Goal: Transaction & Acquisition: Purchase product/service

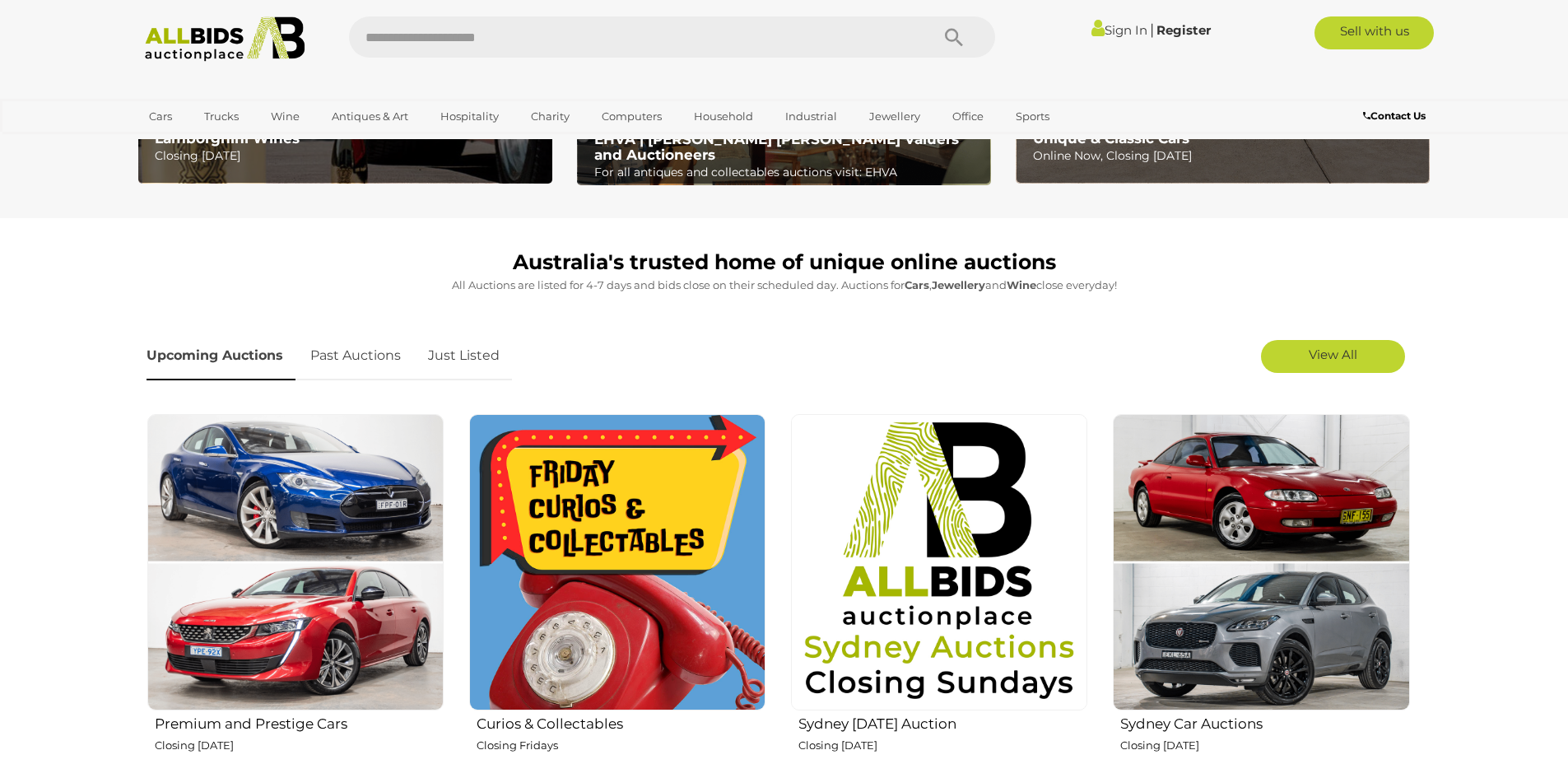
scroll to position [82, 0]
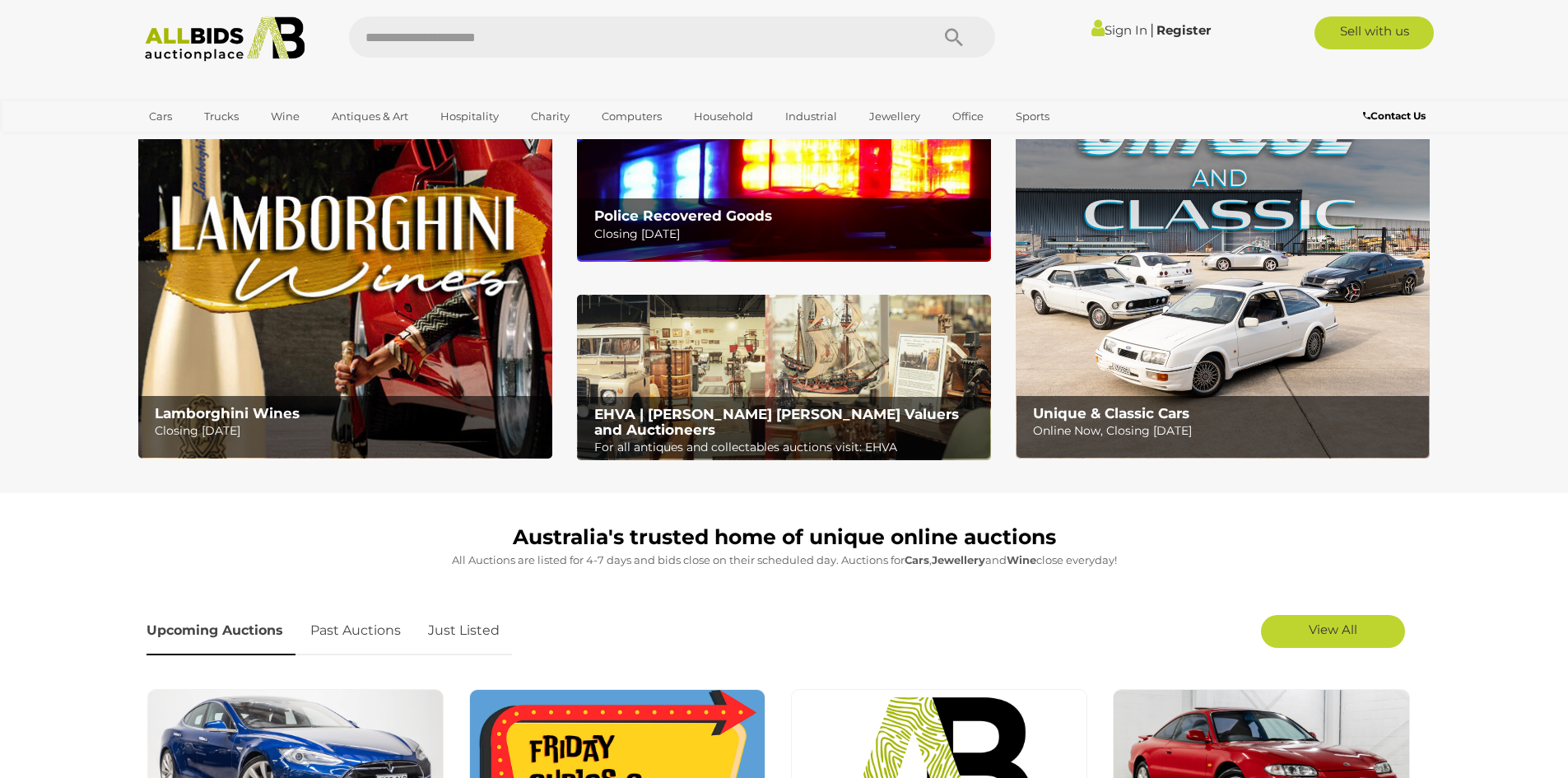
click at [1109, 24] on link "Sign In" at bounding box center [1120, 30] width 56 height 16
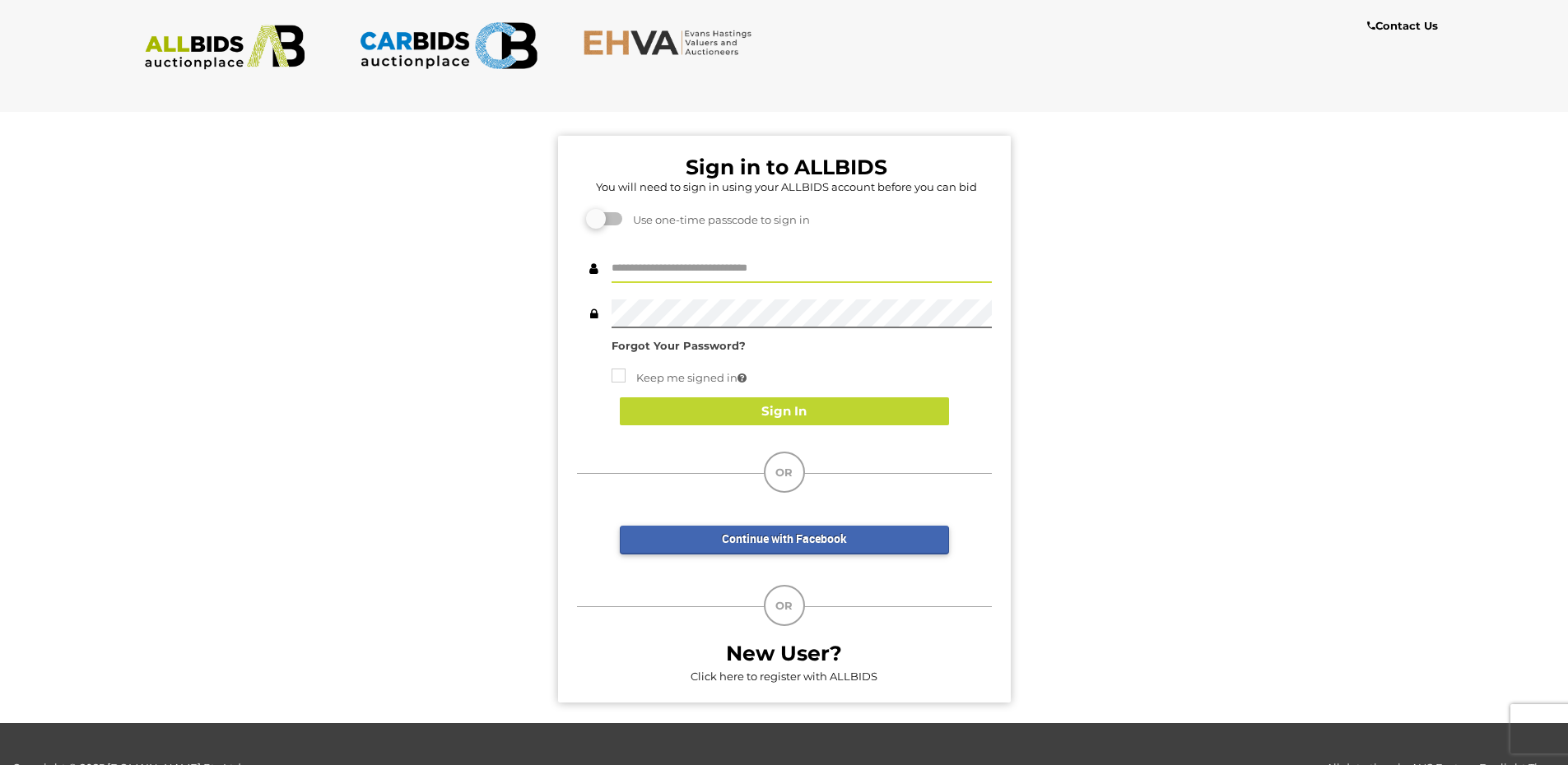
click at [659, 269] on input "text" at bounding box center [802, 268] width 380 height 29
type input "**********"
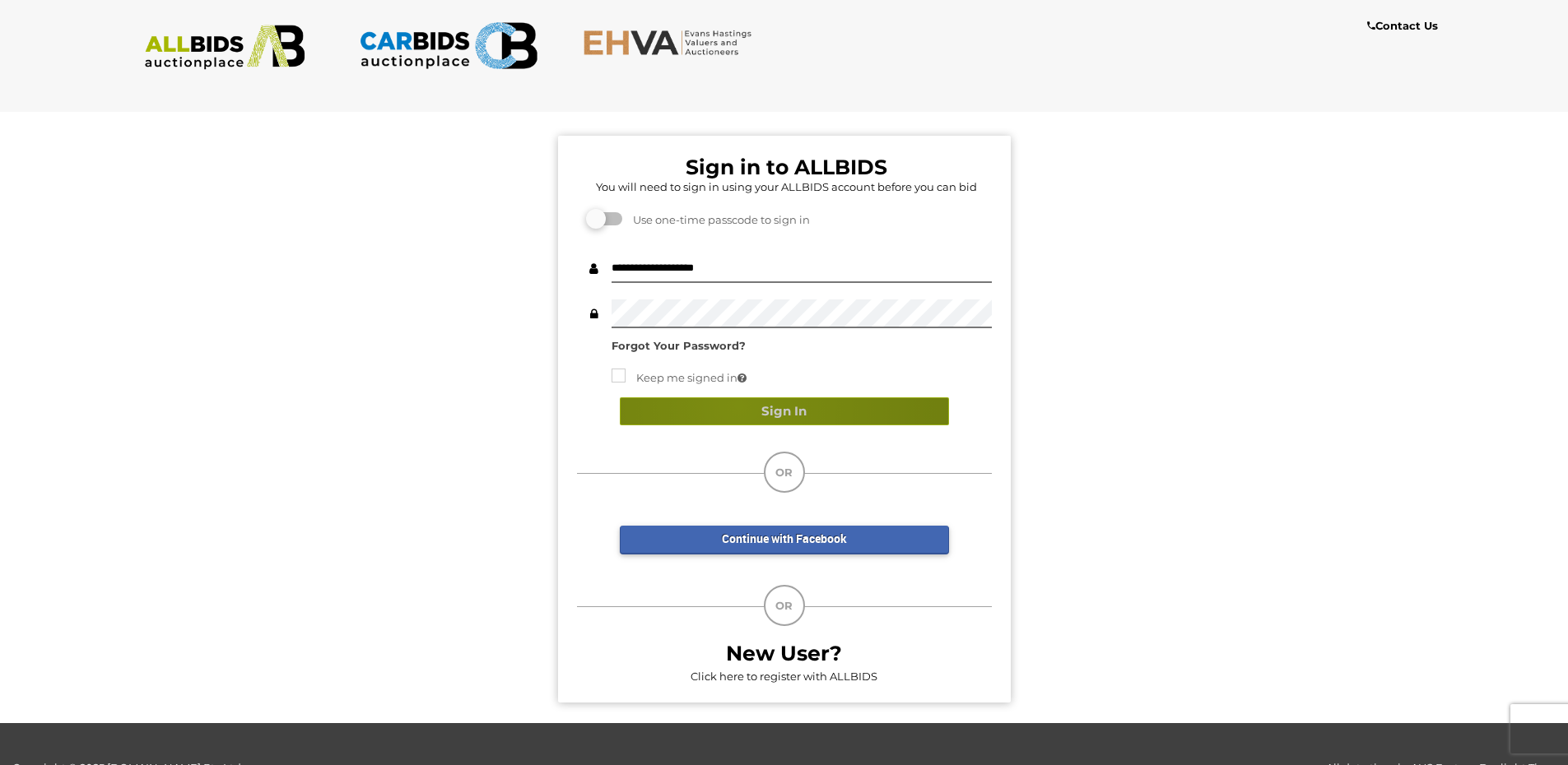
click at [739, 405] on button "Sign In" at bounding box center [784, 411] width 330 height 29
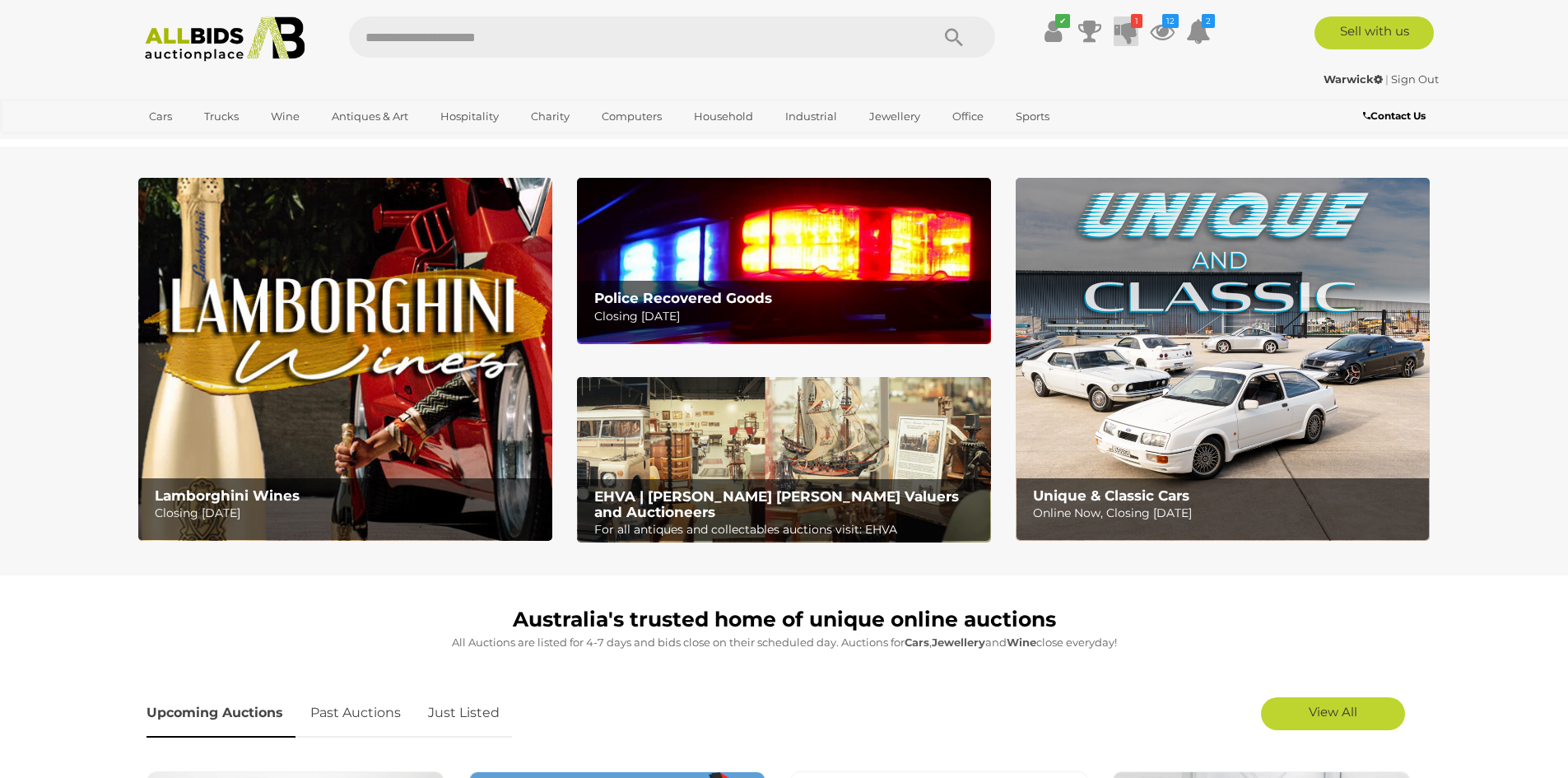
click at [1129, 30] on icon at bounding box center [1127, 31] width 23 height 30
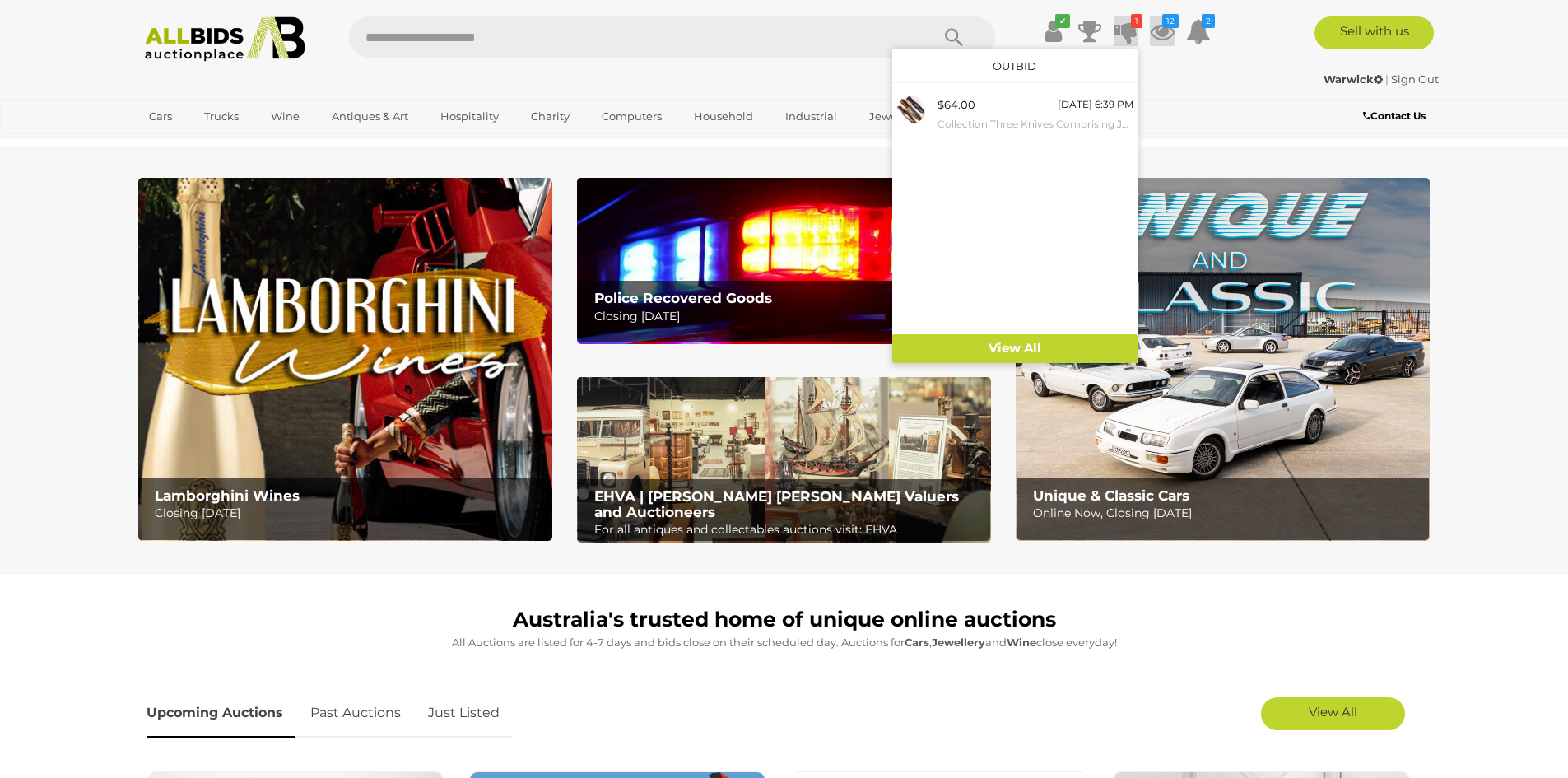
click at [1160, 33] on icon at bounding box center [1163, 31] width 25 height 30
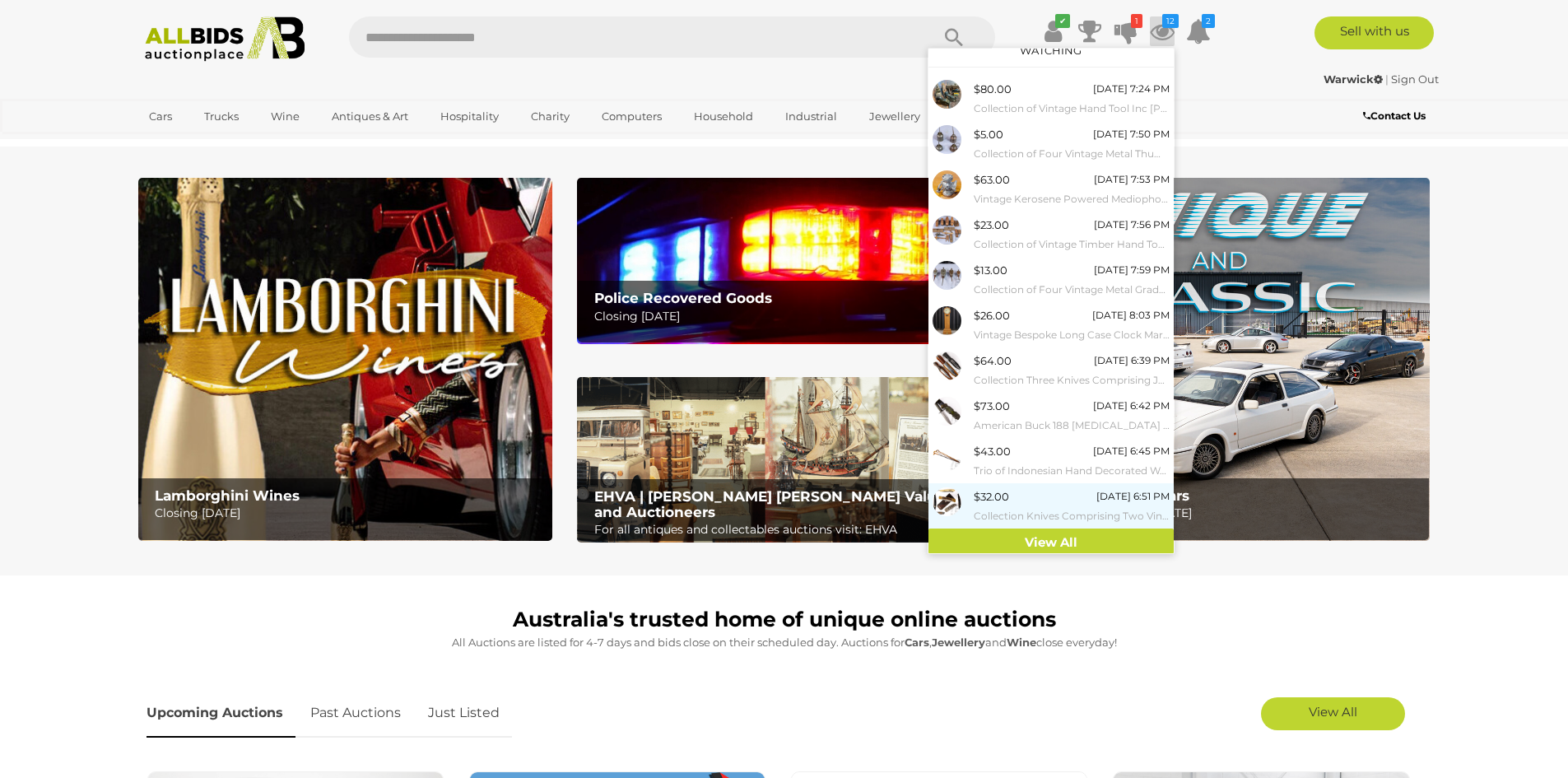
scroll to position [20, 0]
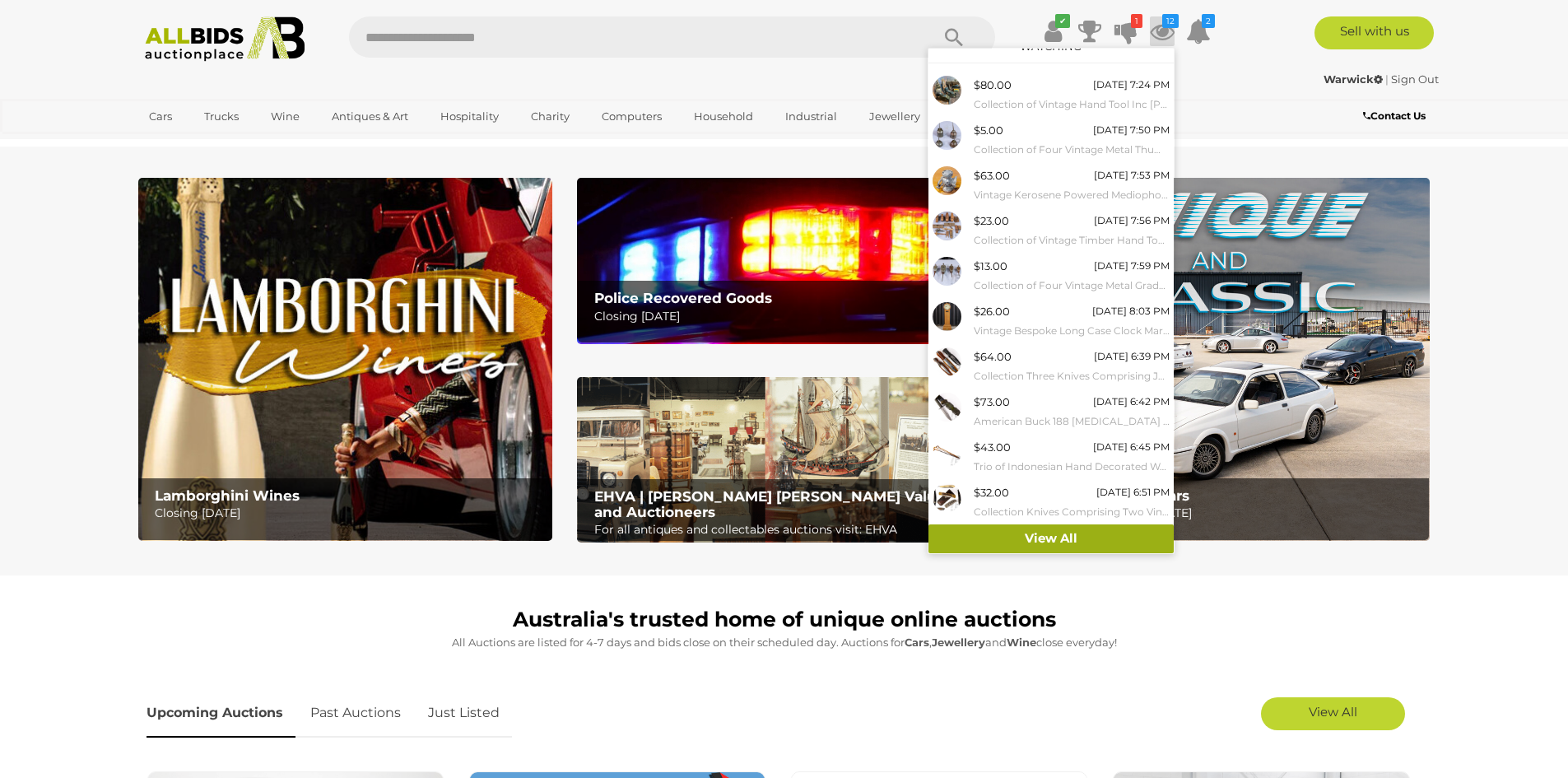
click at [1052, 531] on link "View All" at bounding box center [1051, 539] width 245 height 29
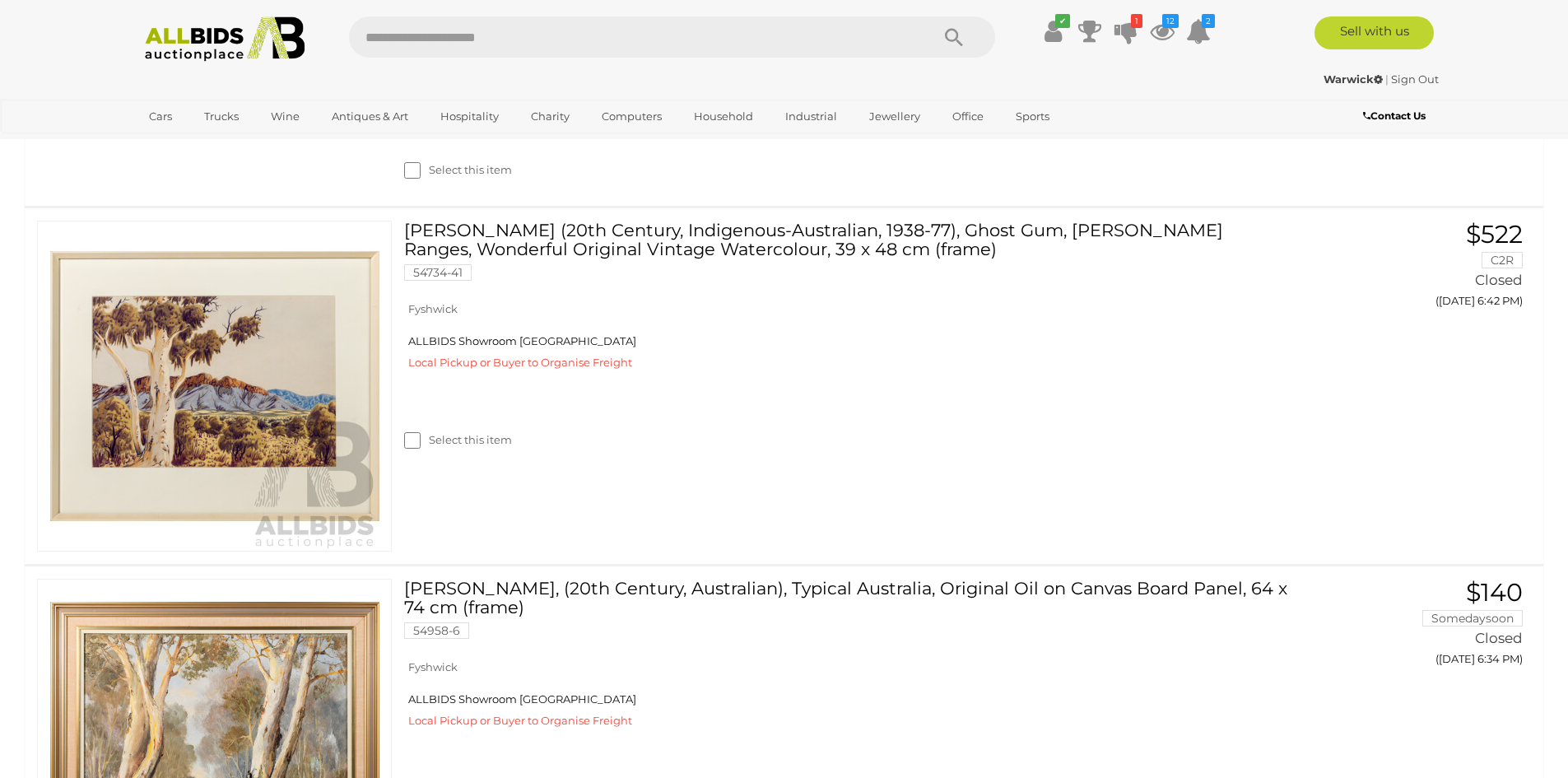
scroll to position [6506, 0]
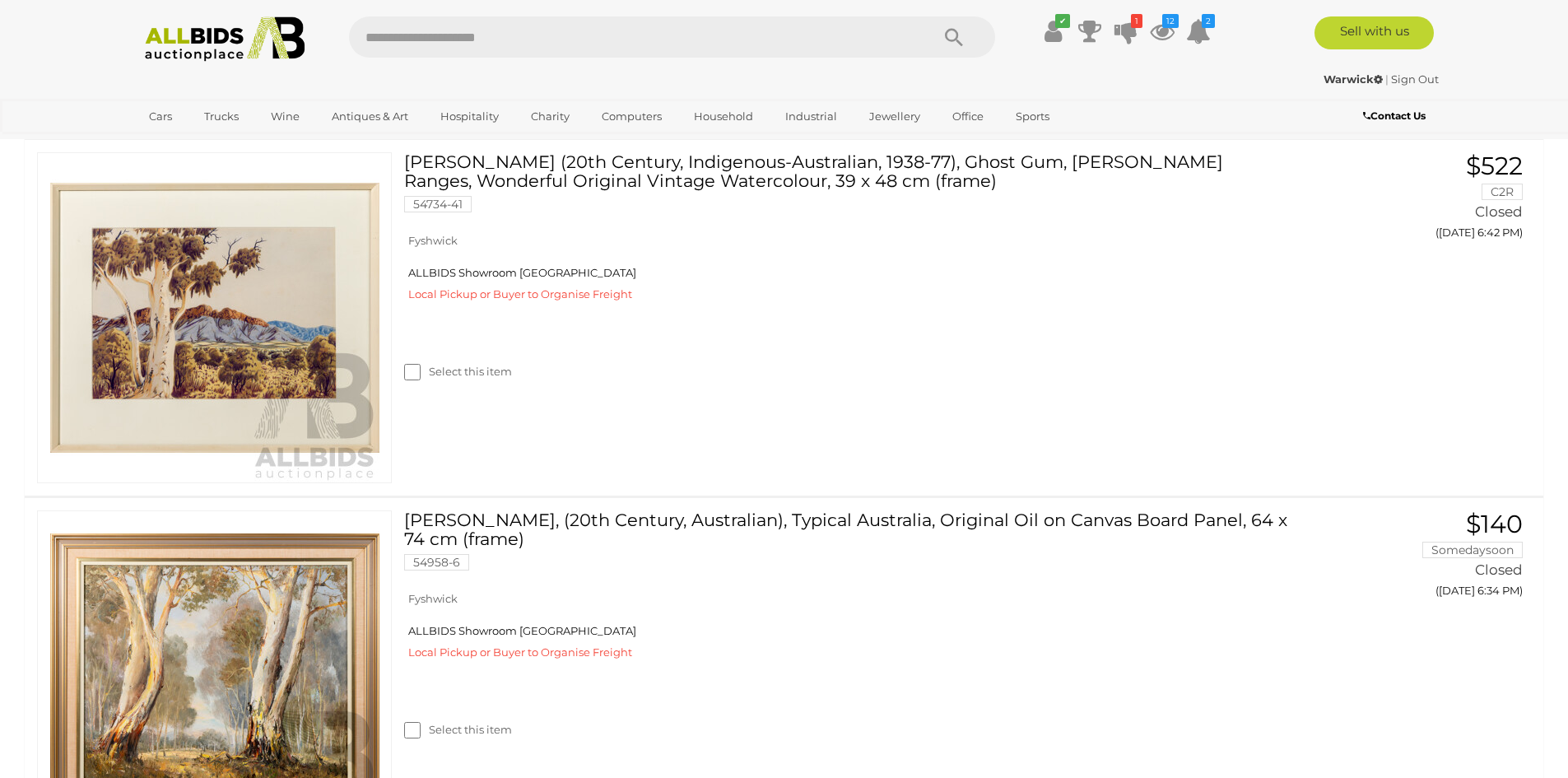
click at [247, 51] on img at bounding box center [225, 39] width 179 height 46
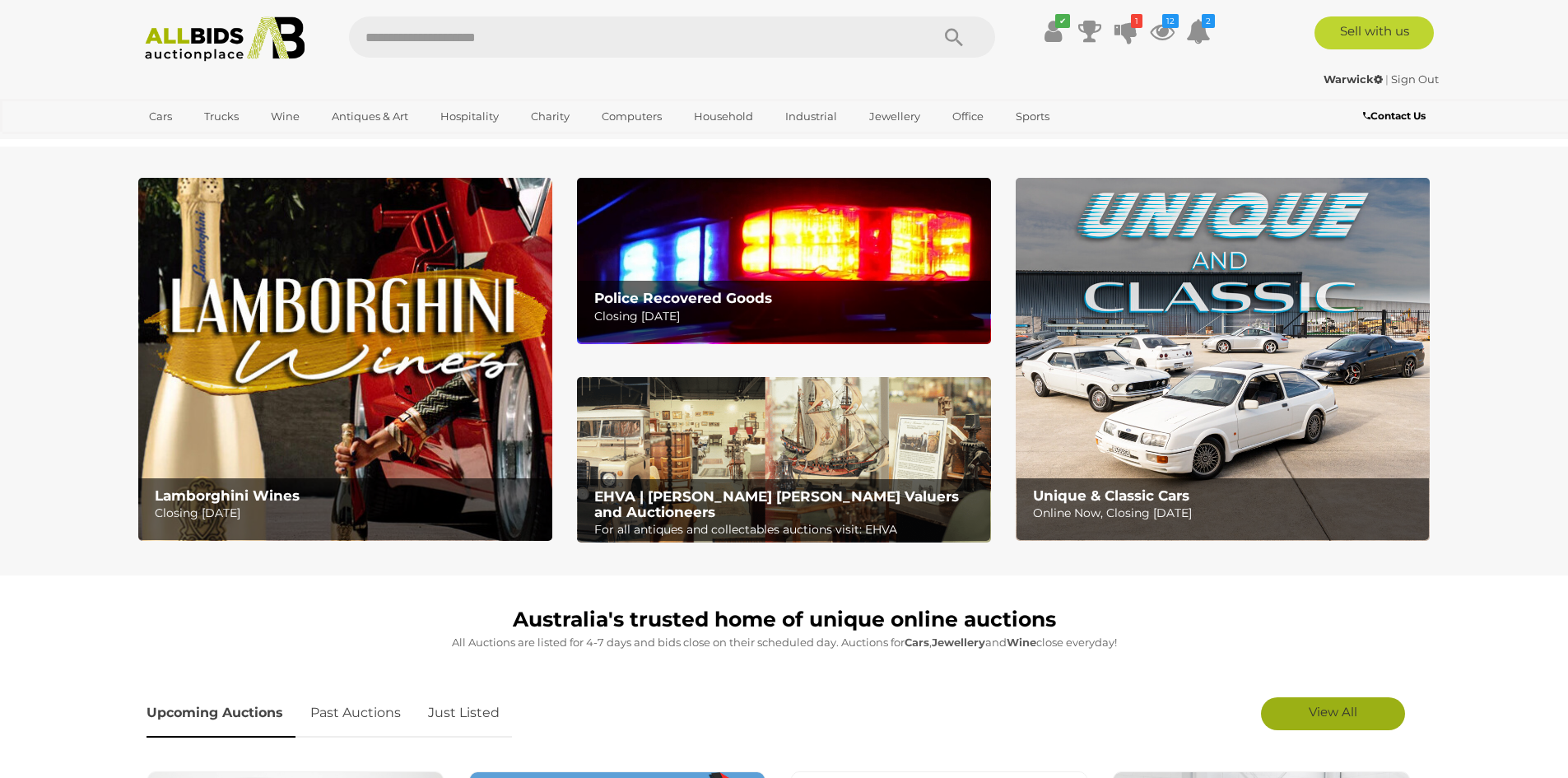
click at [1339, 716] on span "View All" at bounding box center [1333, 712] width 49 height 16
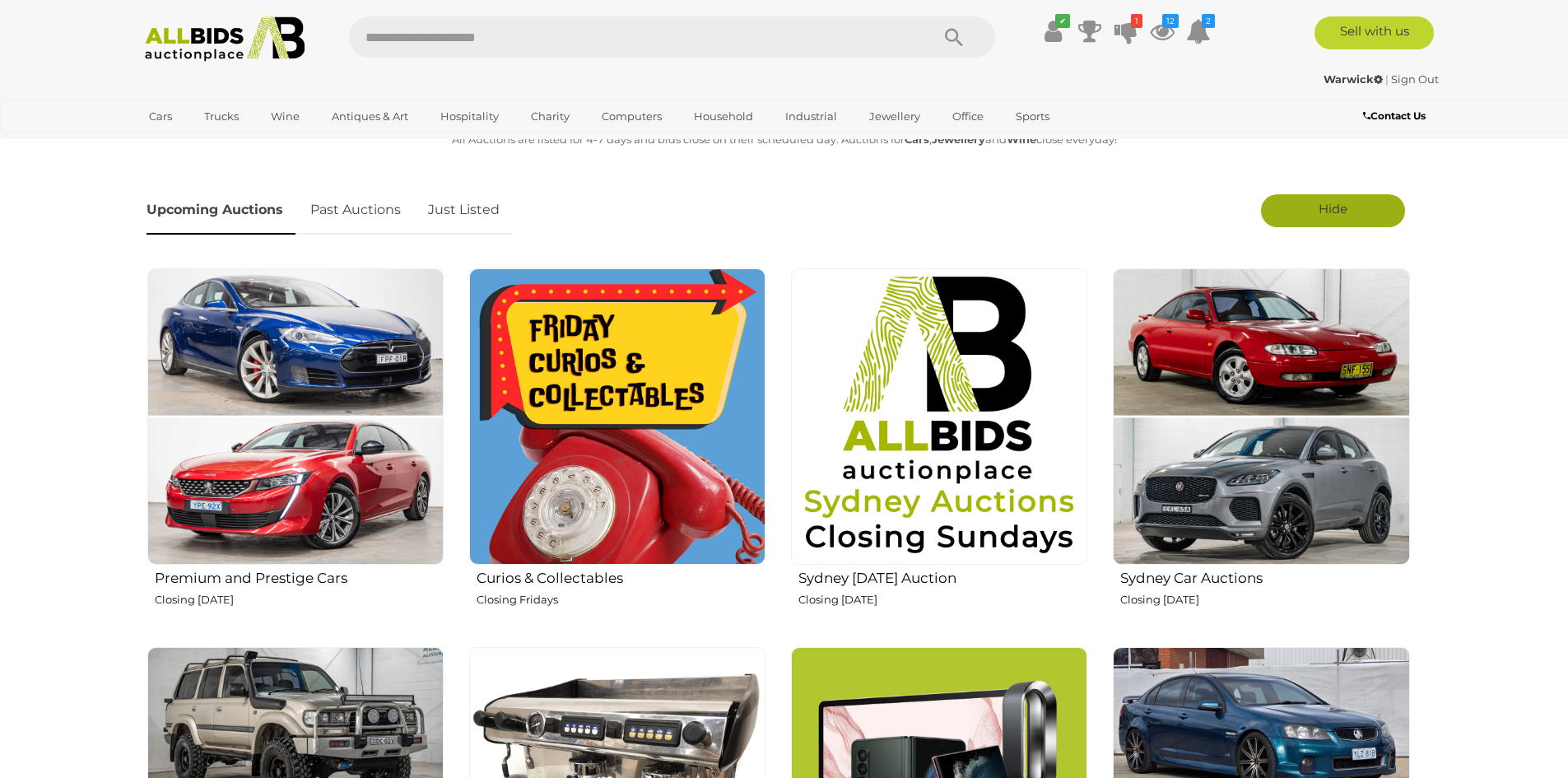
scroll to position [330, 0]
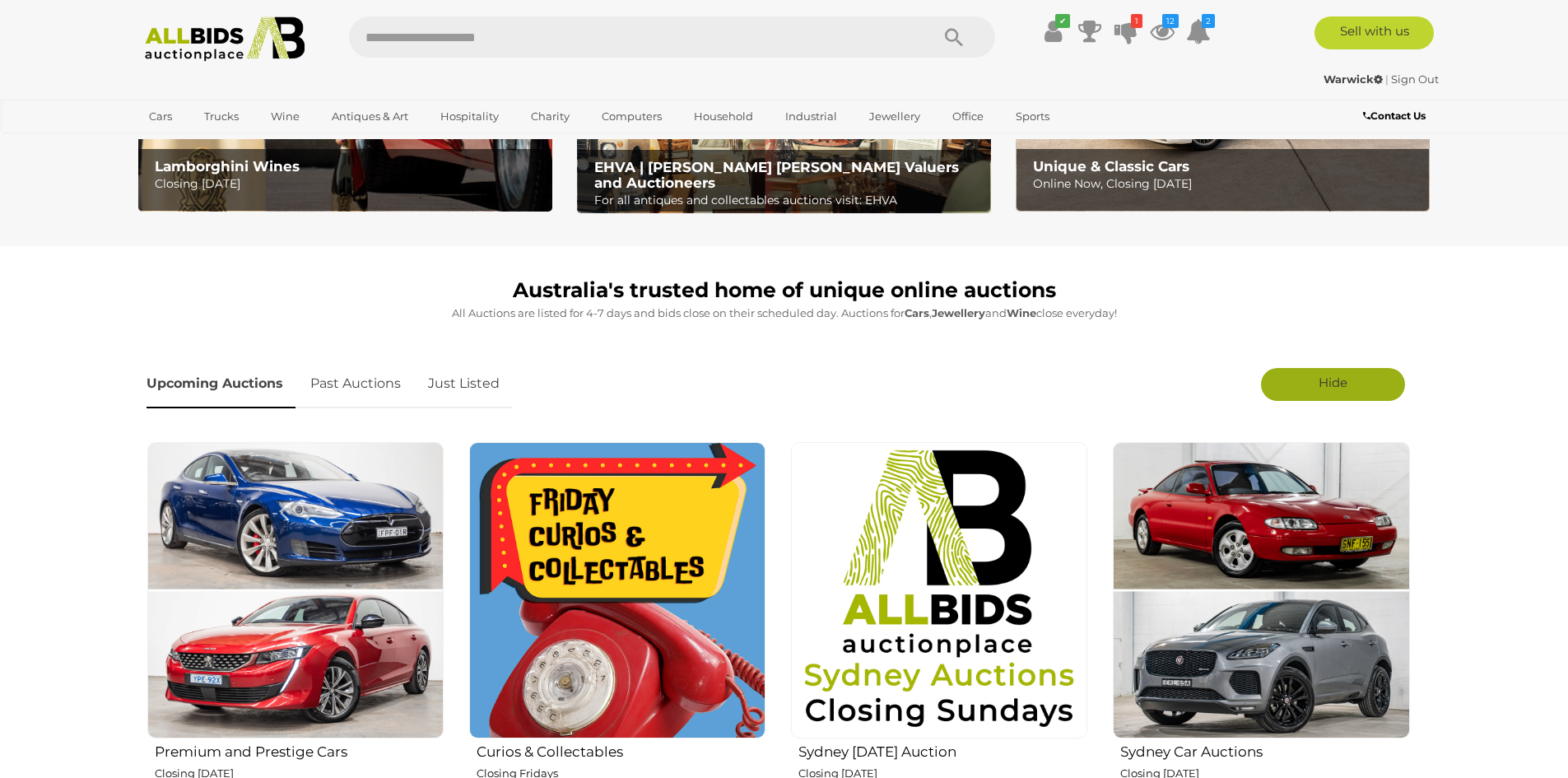
click at [625, 525] on img at bounding box center [618, 591] width 297 height 297
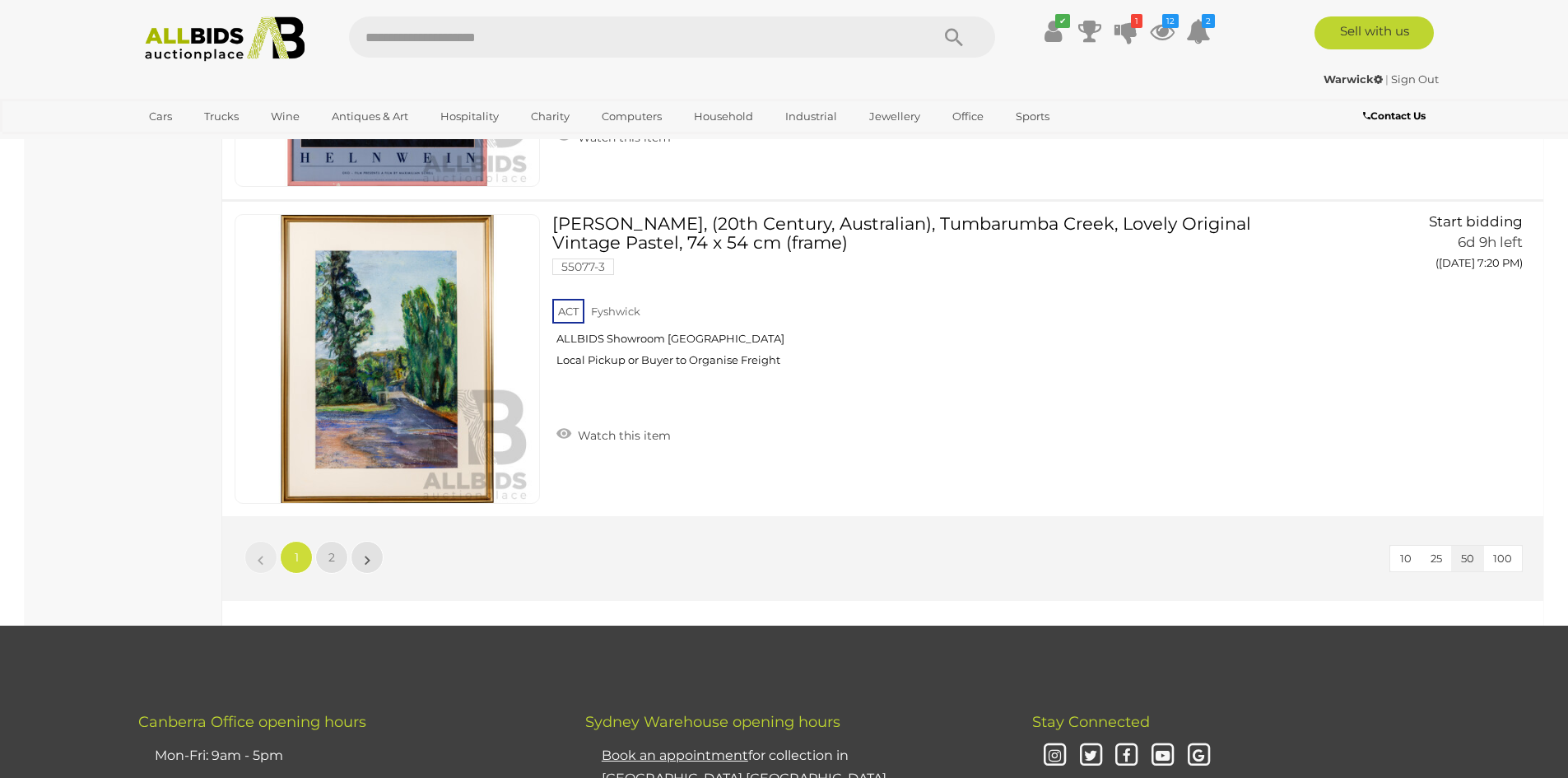
scroll to position [15645, 0]
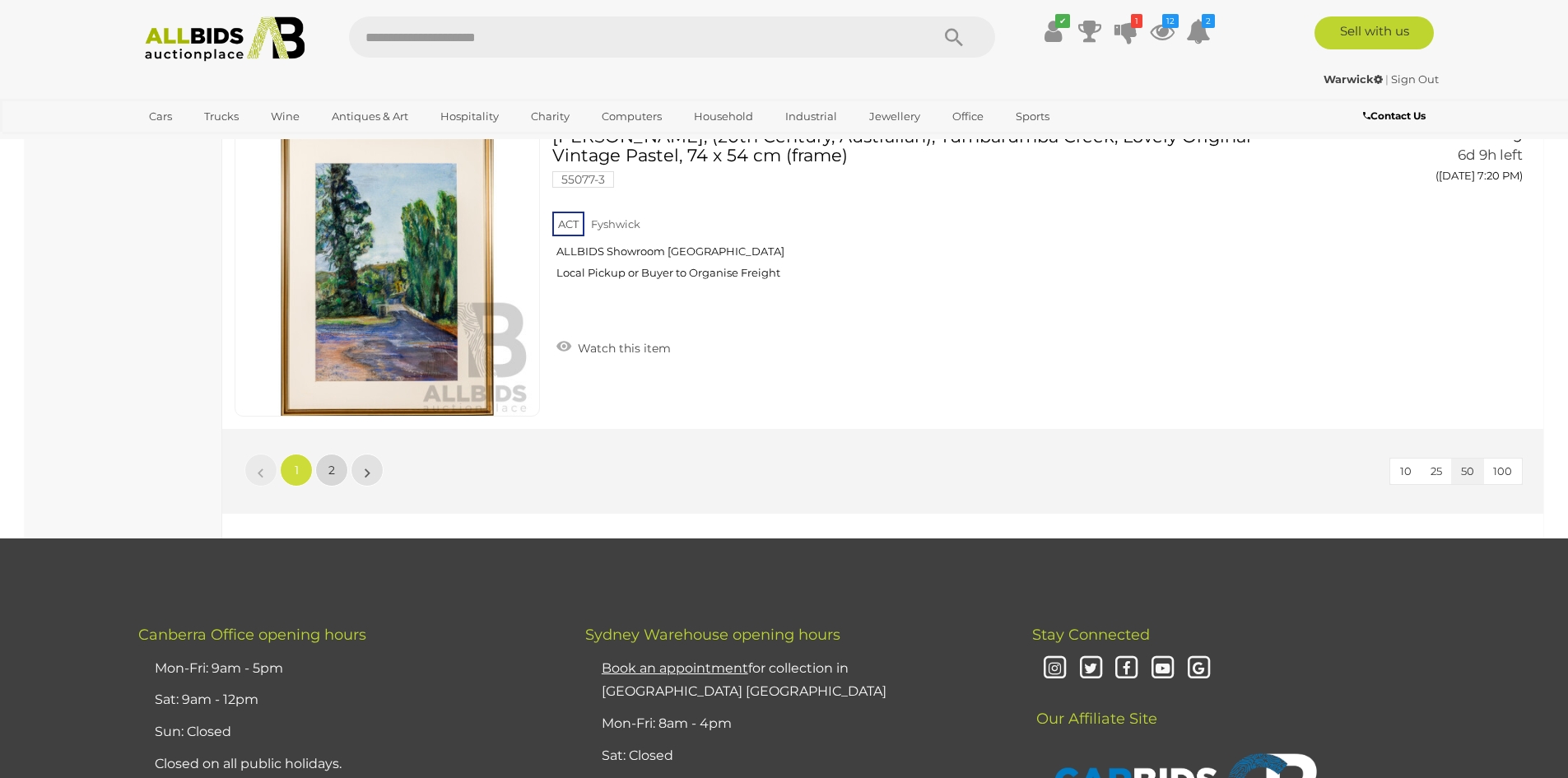
click at [323, 476] on link "2" at bounding box center [332, 471] width 33 height 33
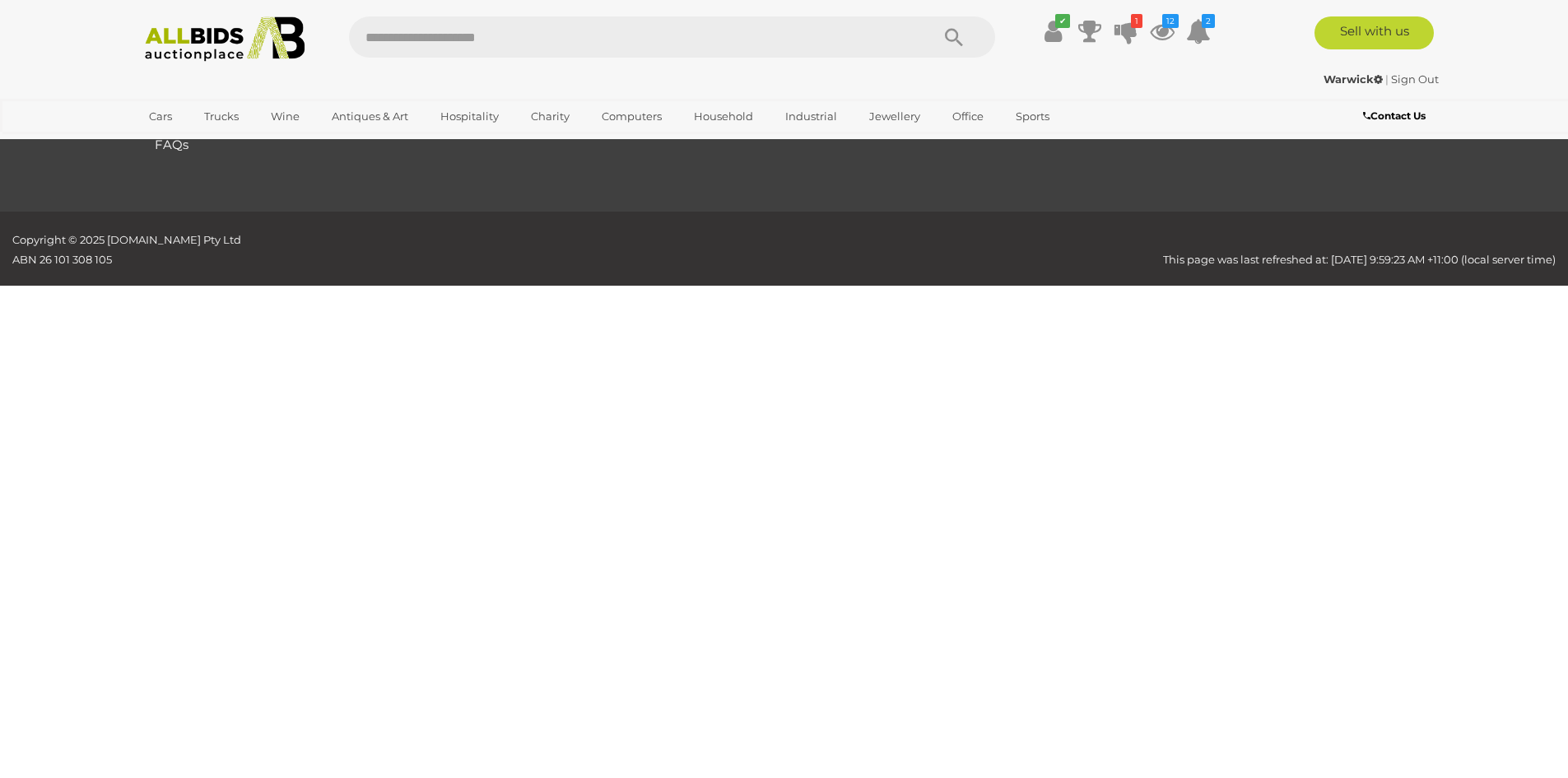
scroll to position [57, 0]
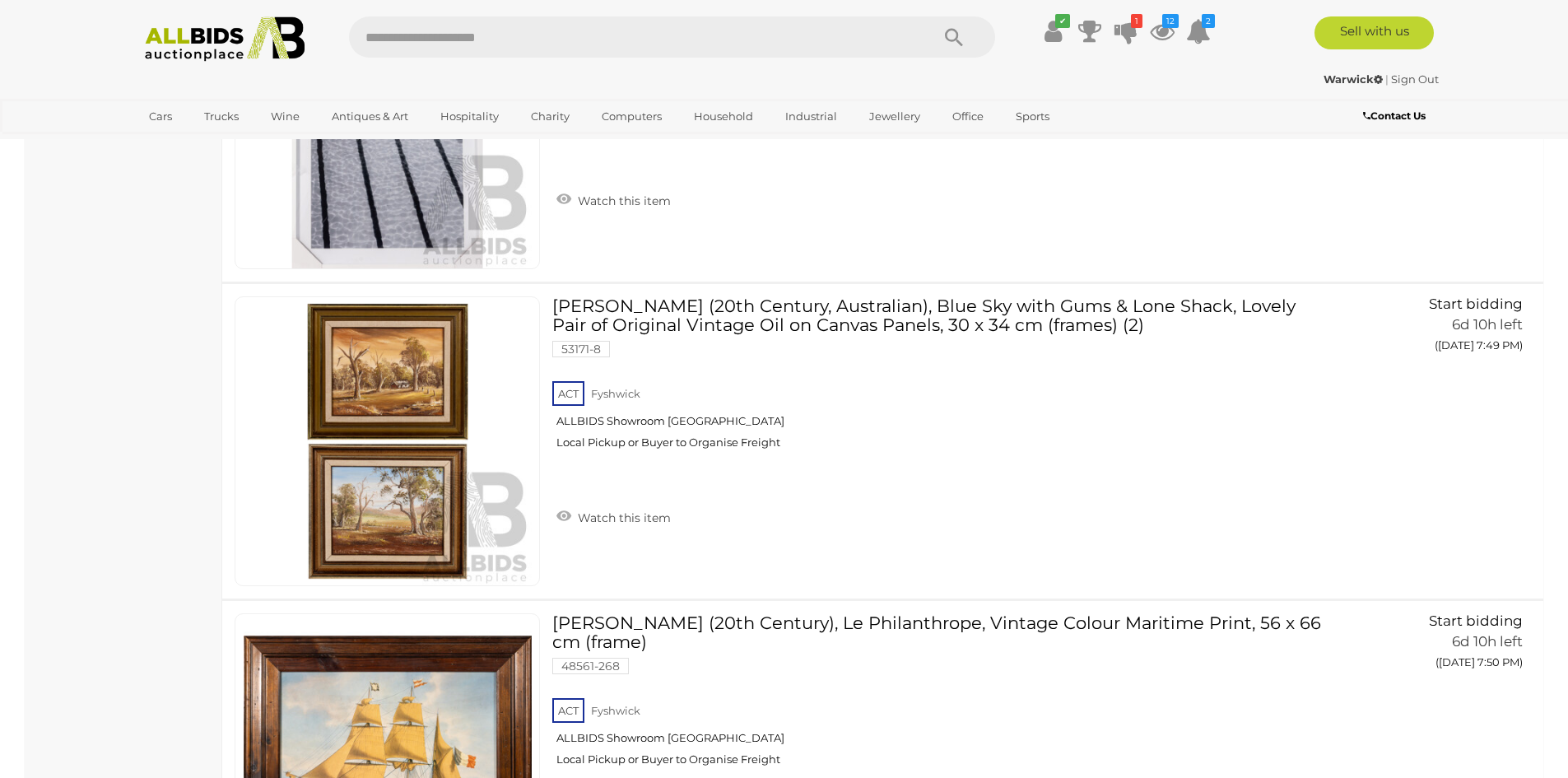
scroll to position [9498, 0]
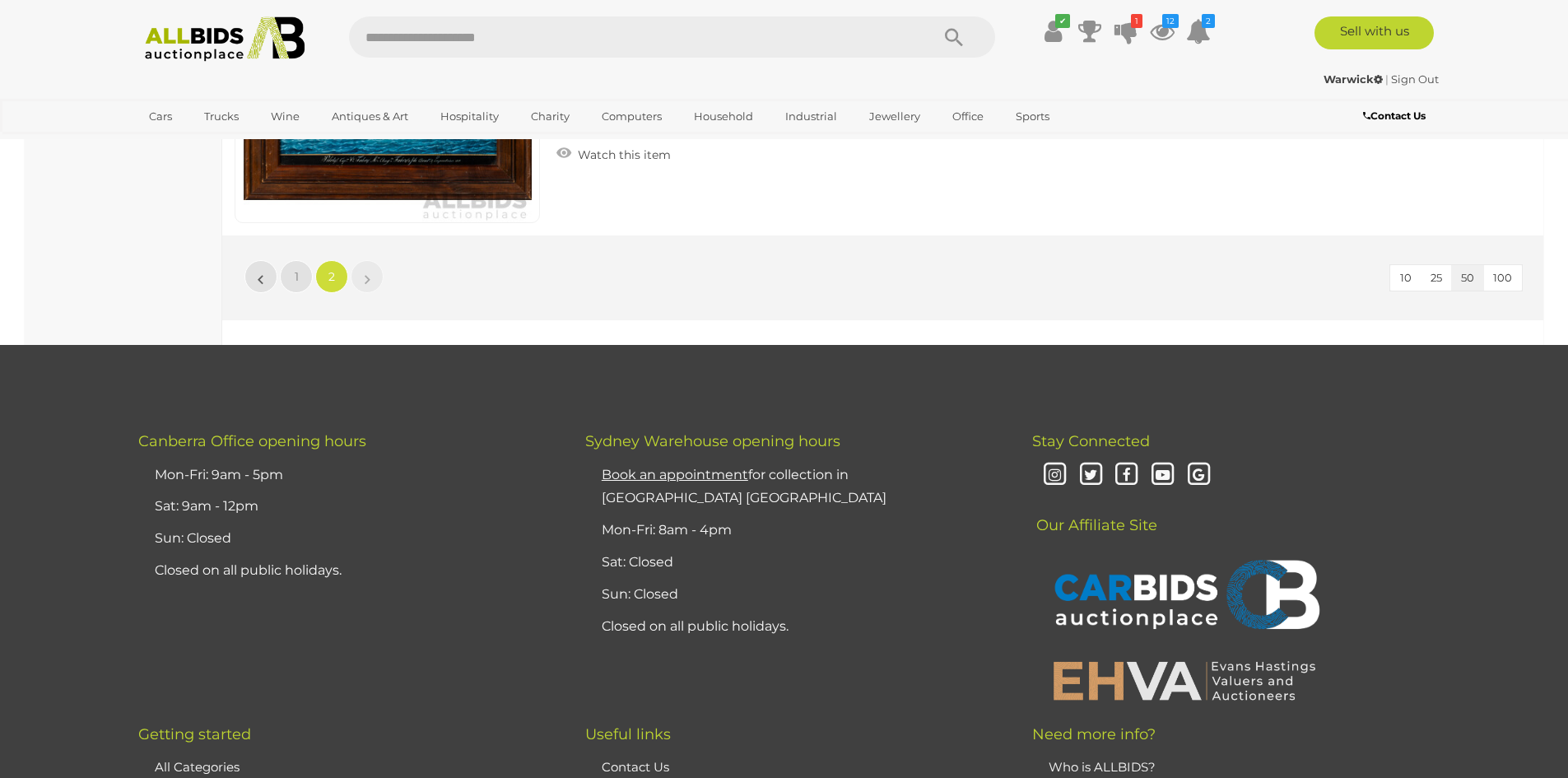
click at [297, 55] on img at bounding box center [225, 39] width 179 height 46
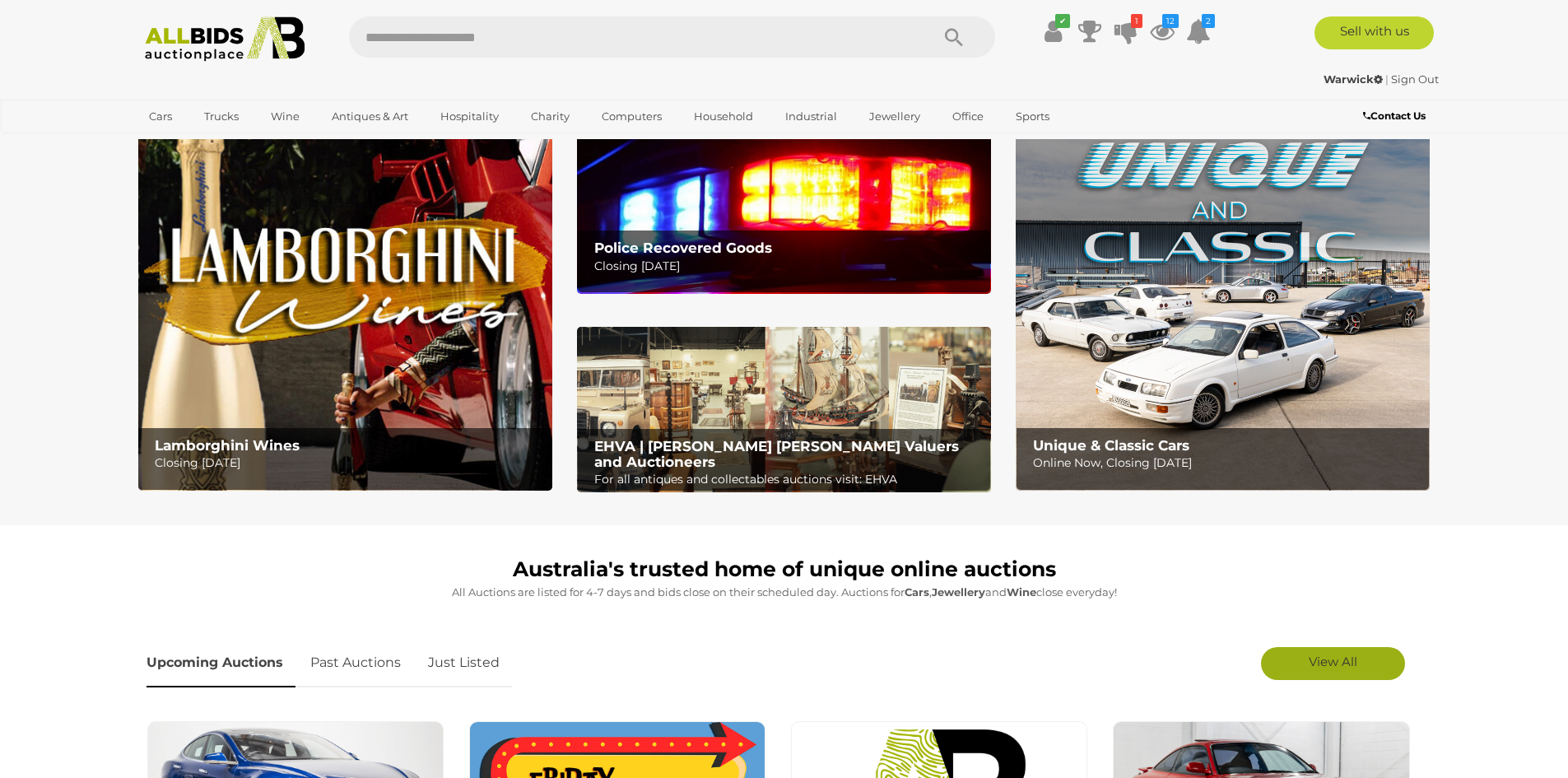
scroll to position [330, 0]
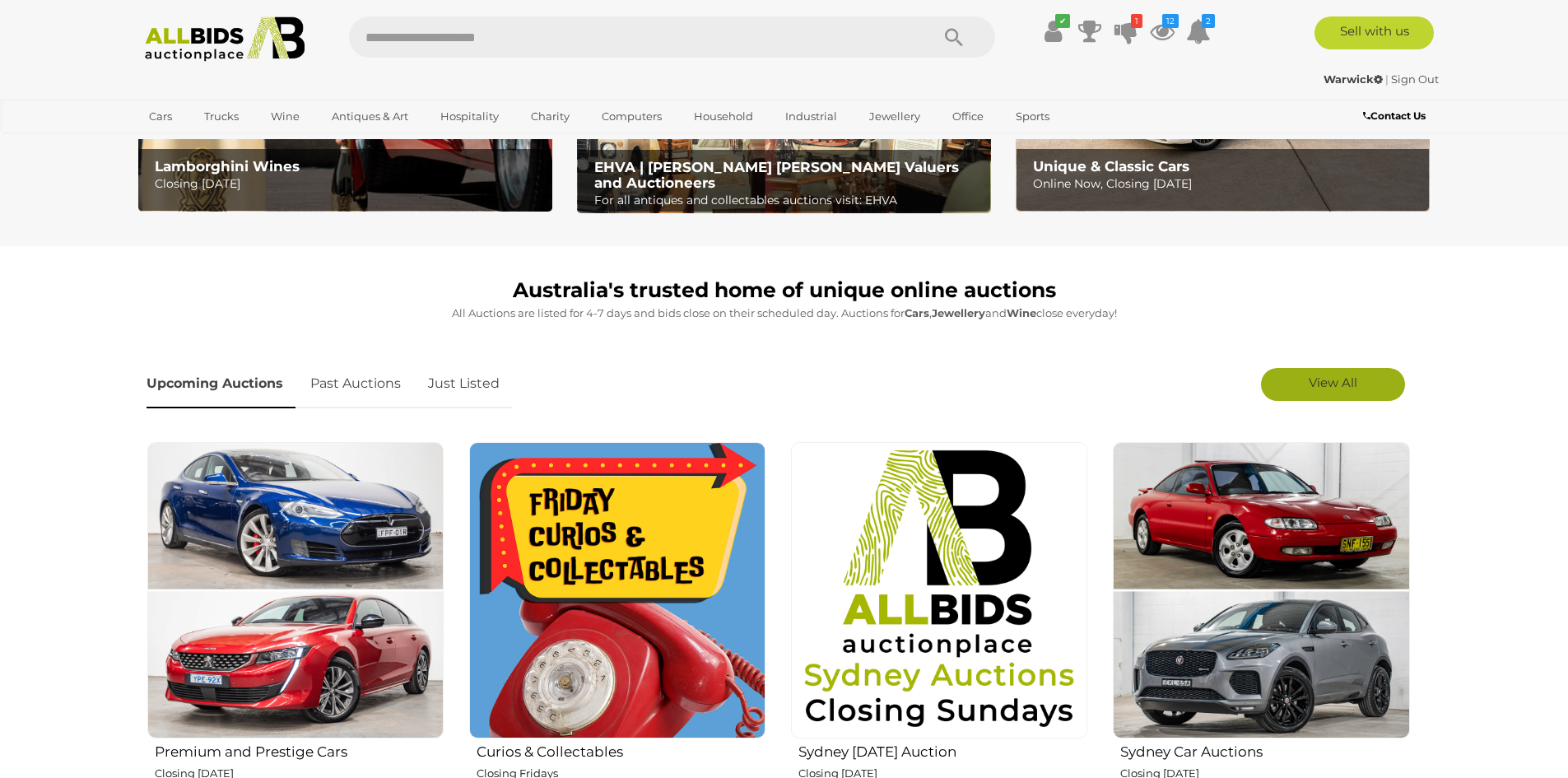
click at [1333, 375] on span "View All" at bounding box center [1333, 382] width 49 height 16
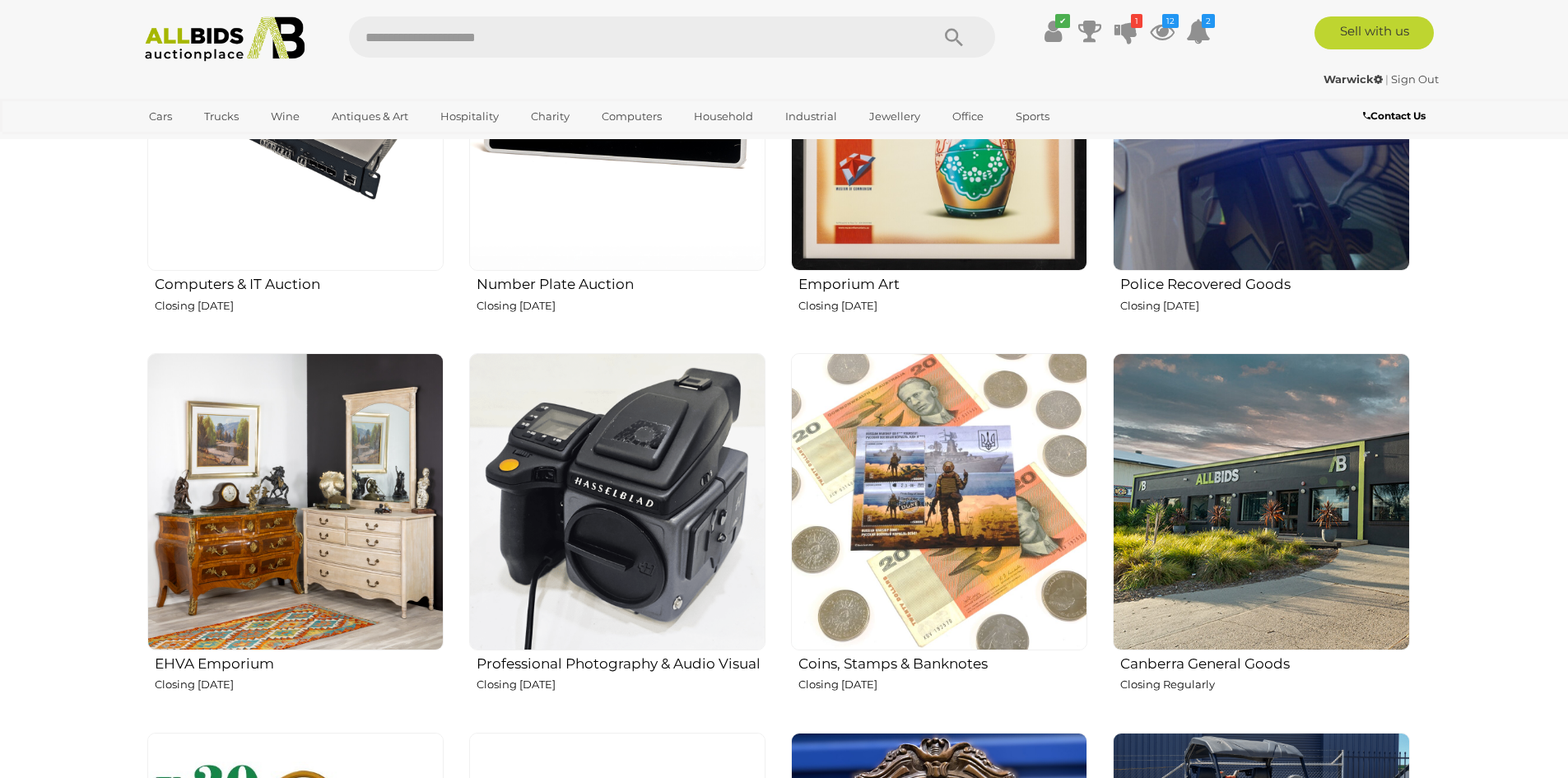
scroll to position [2059, 0]
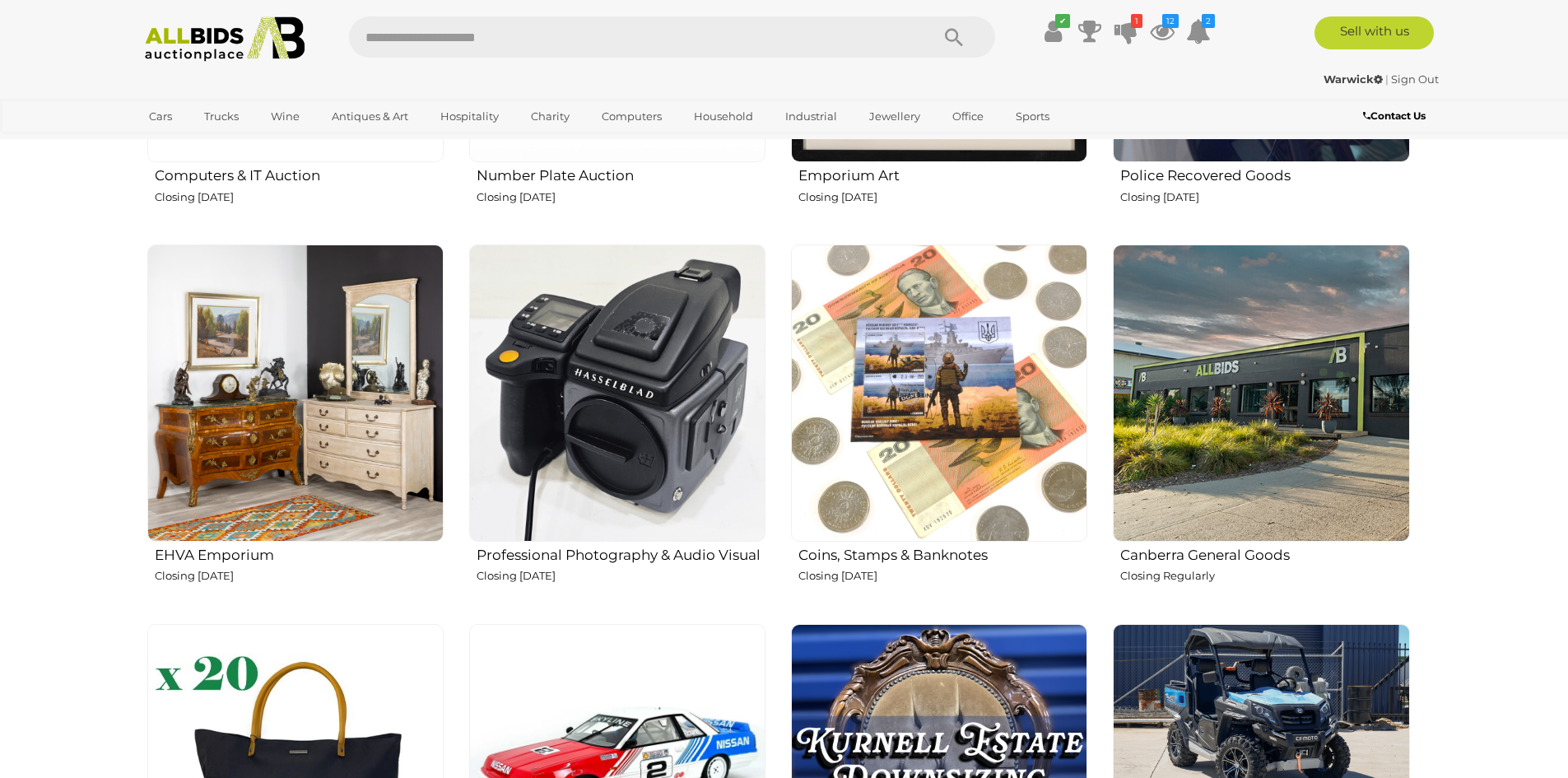
click at [259, 433] on img at bounding box center [296, 393] width 297 height 297
click at [602, 393] on img at bounding box center [618, 393] width 297 height 297
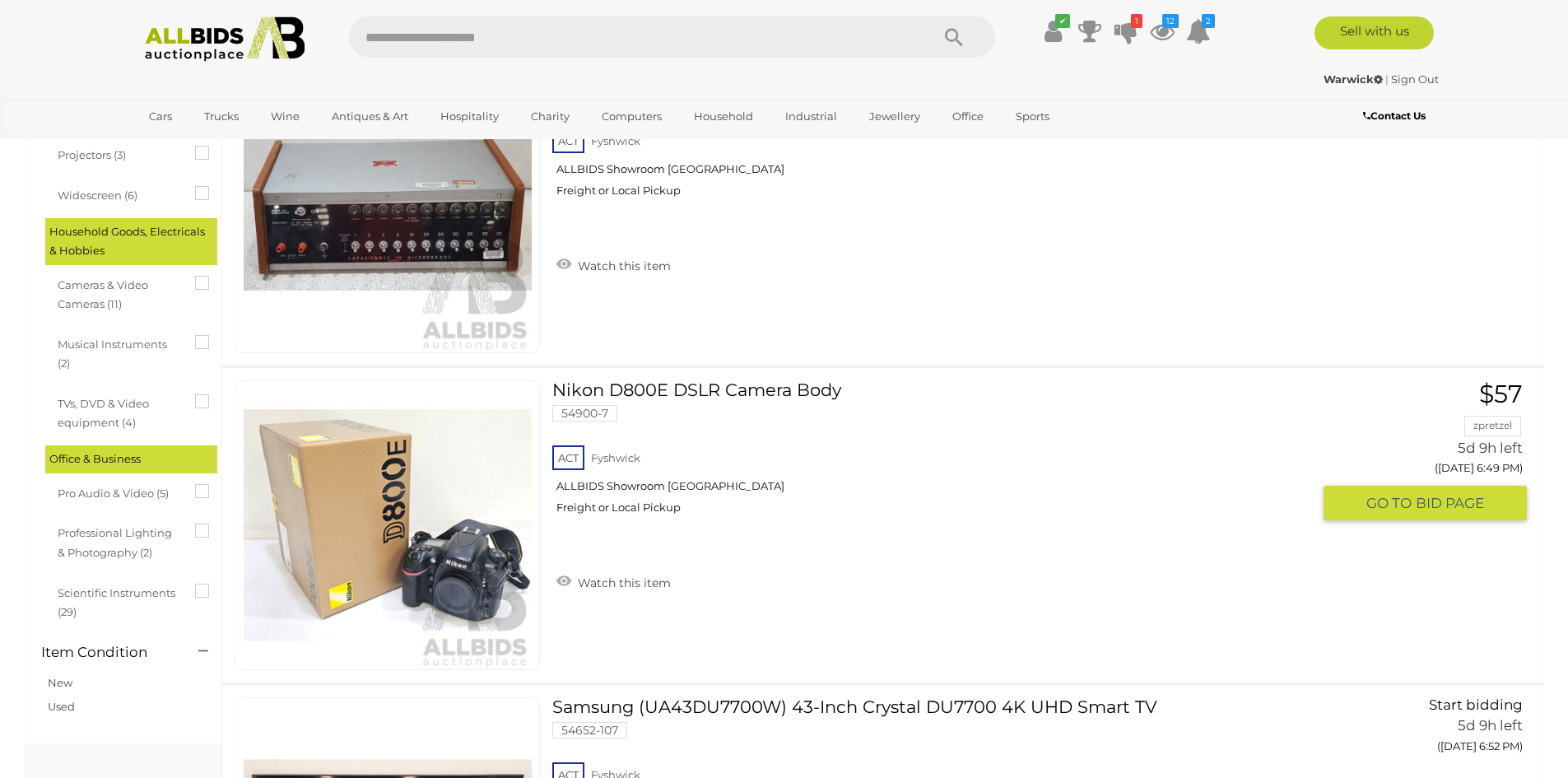
scroll to position [494, 0]
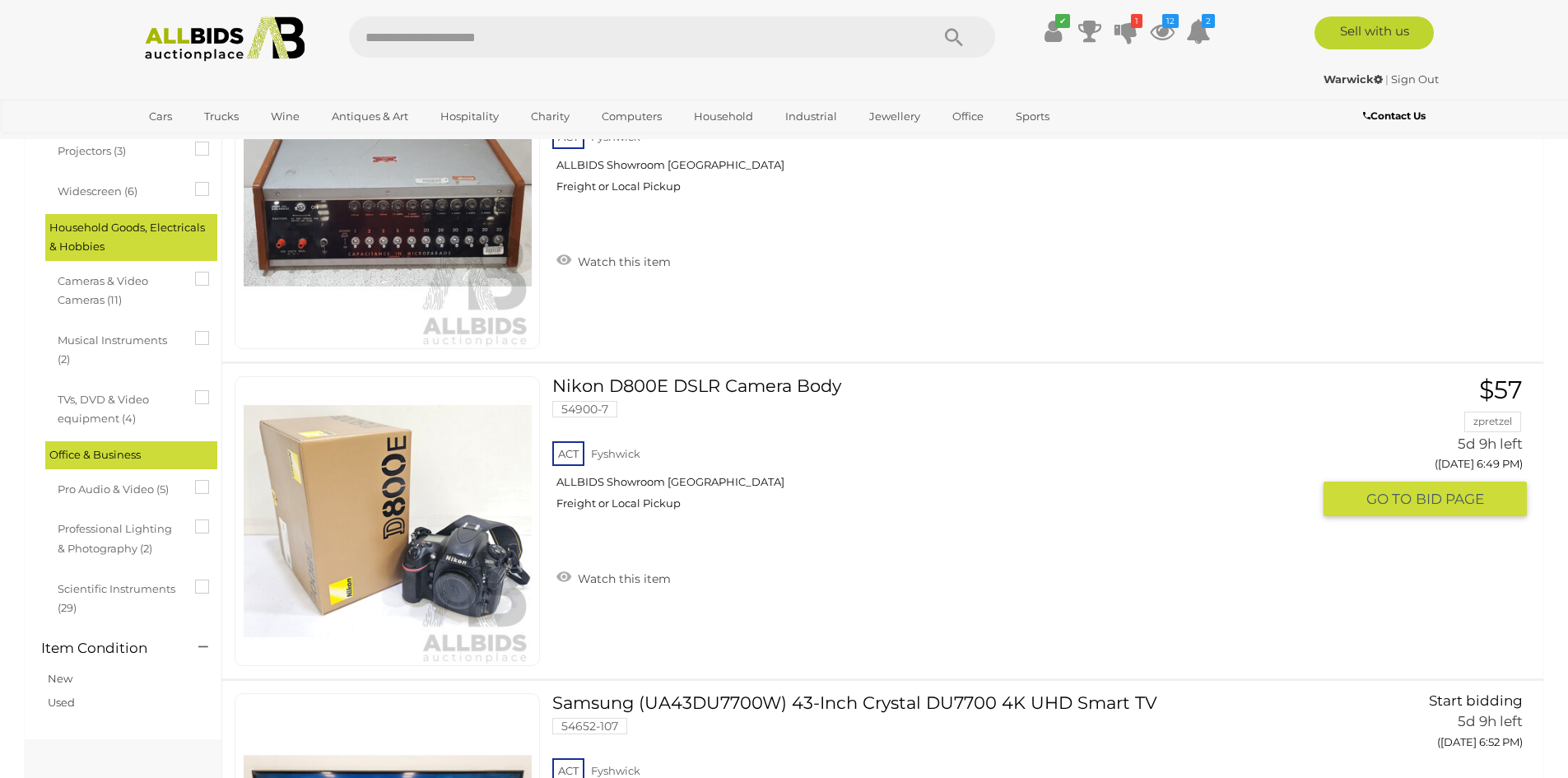
click at [345, 534] on img at bounding box center [388, 521] width 288 height 288
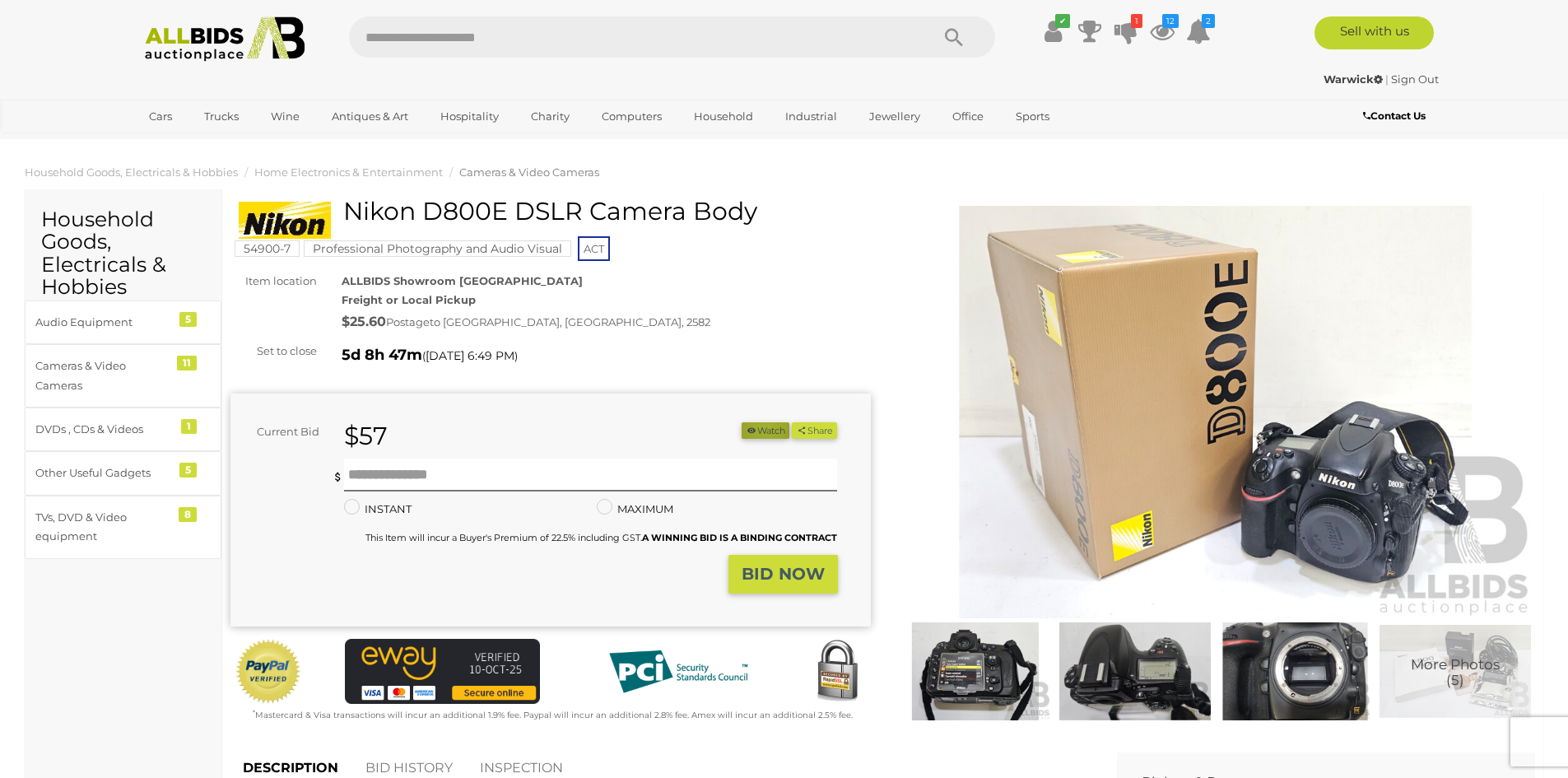
click at [759, 428] on button "Watch" at bounding box center [766, 431] width 48 height 17
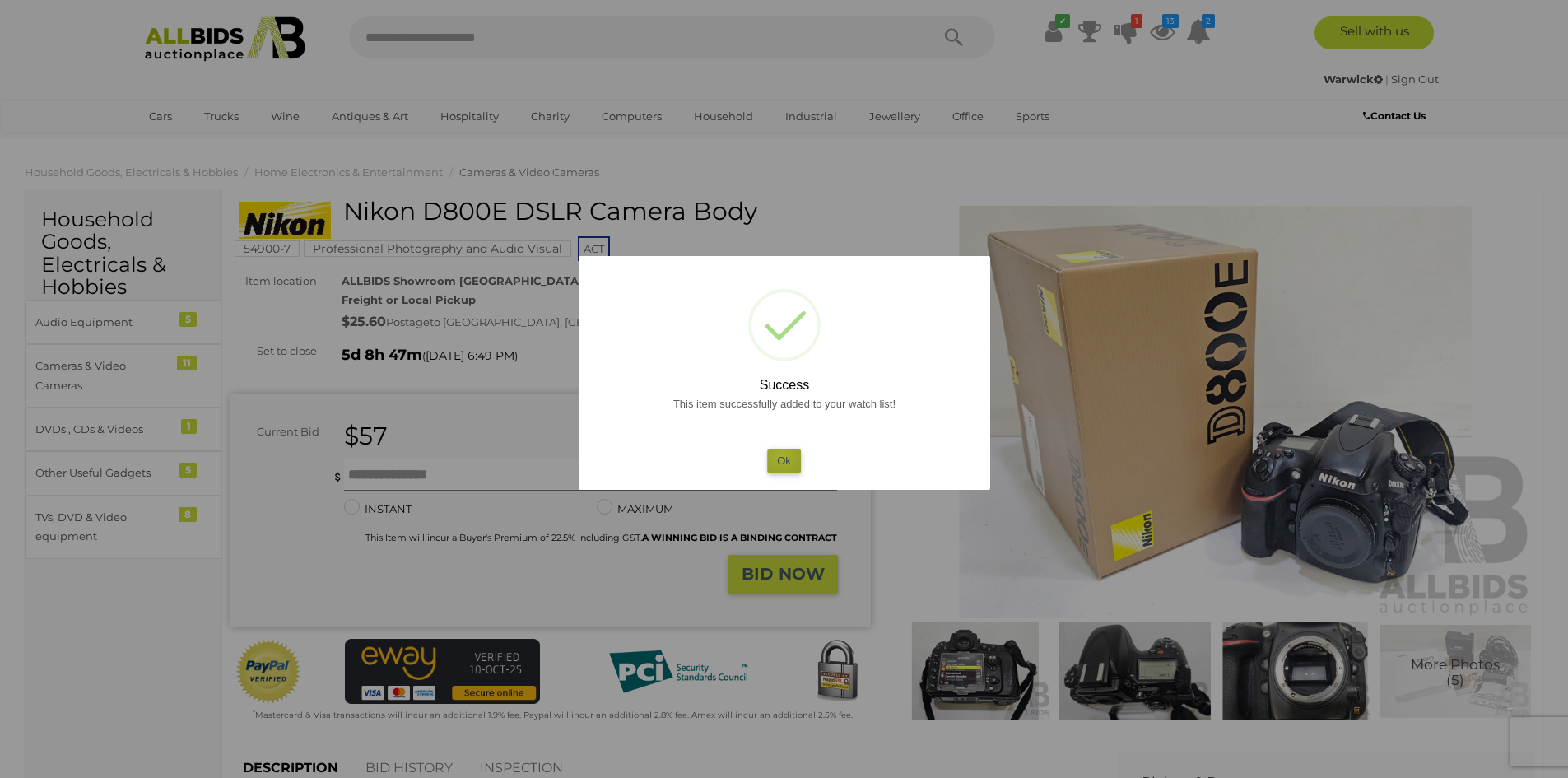
click at [782, 456] on button "Ok" at bounding box center [784, 461] width 34 height 24
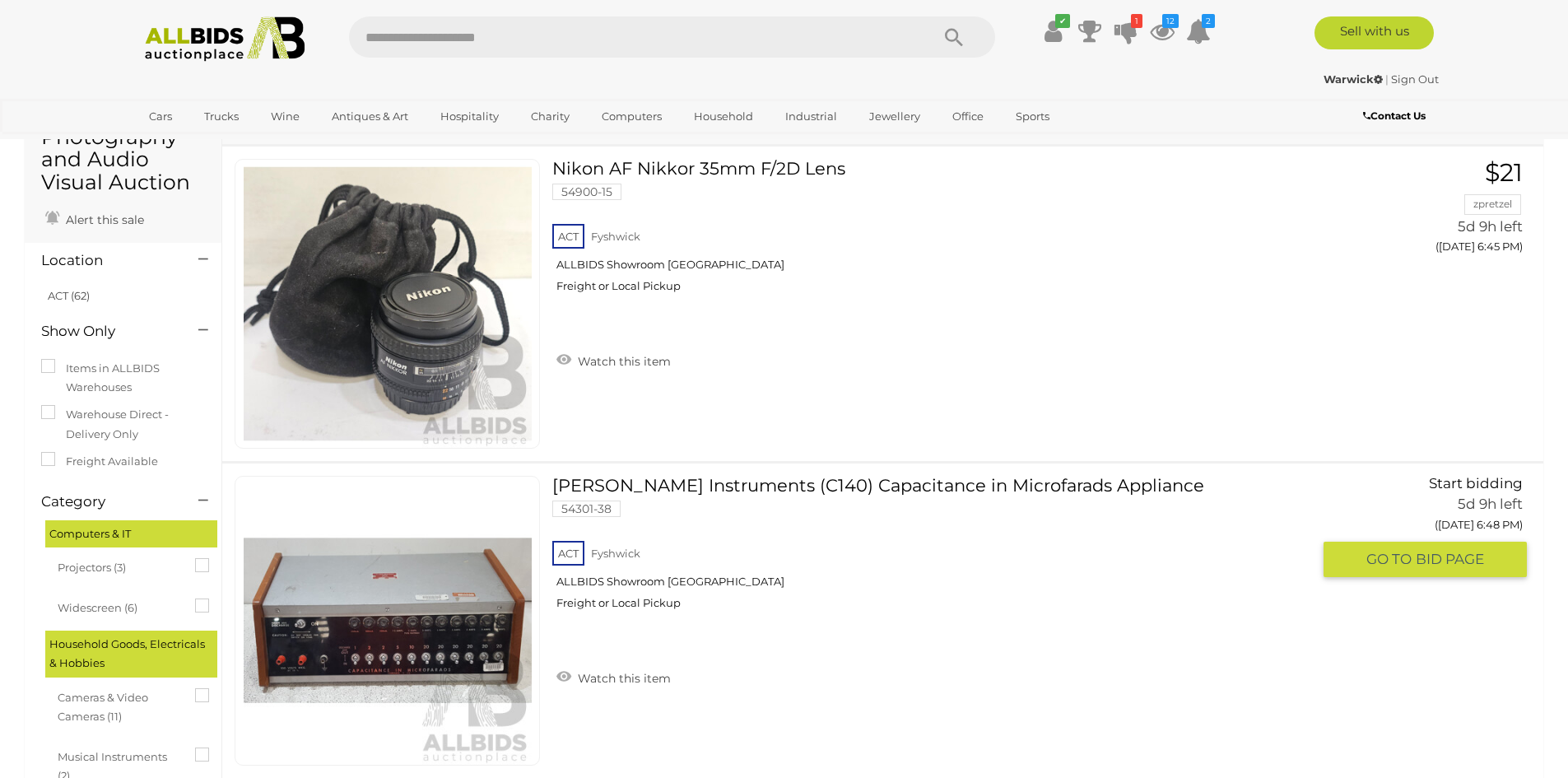
scroll to position [31, 0]
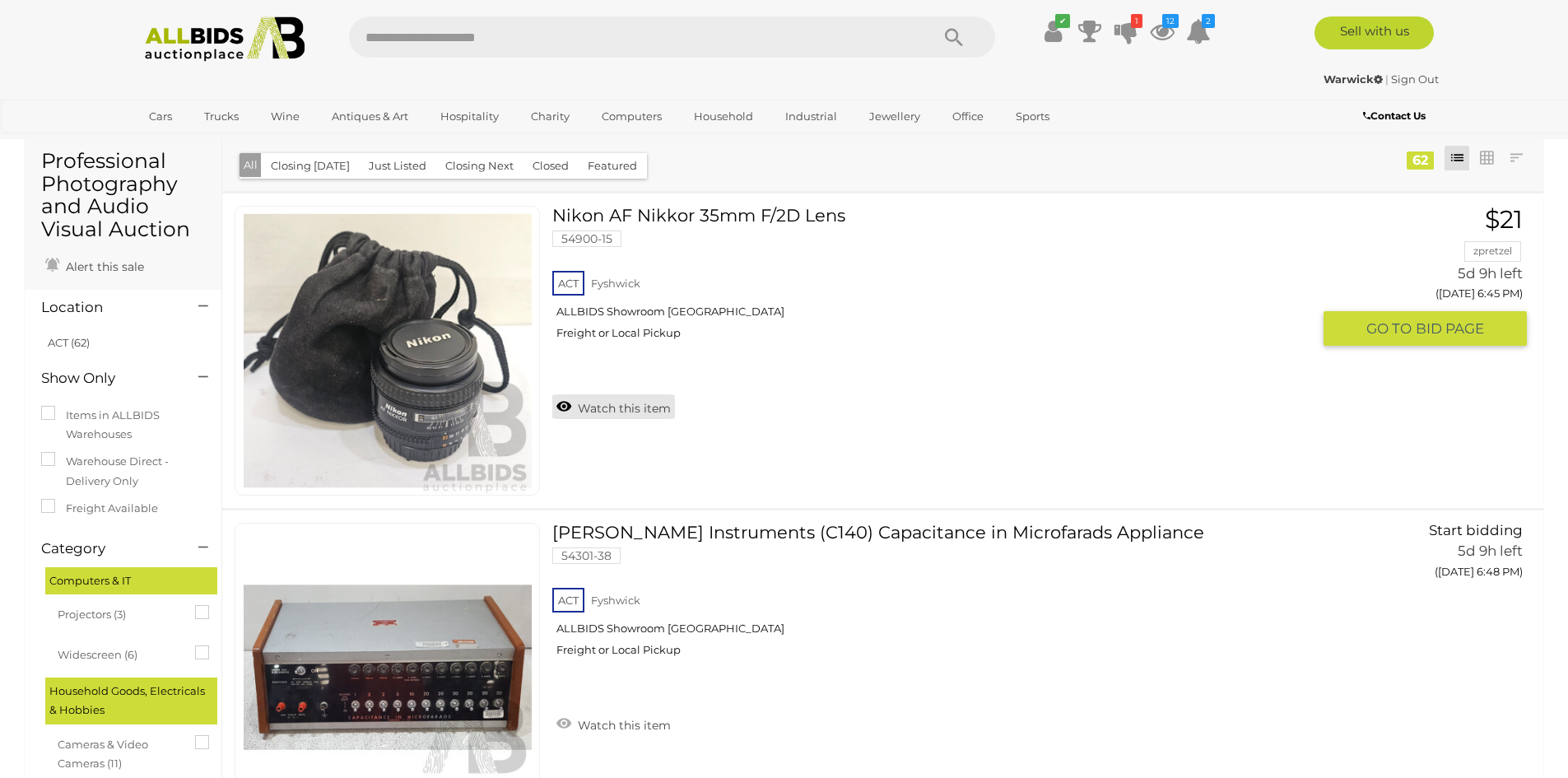
click at [590, 409] on link "Watch this item" at bounding box center [614, 407] width 123 height 25
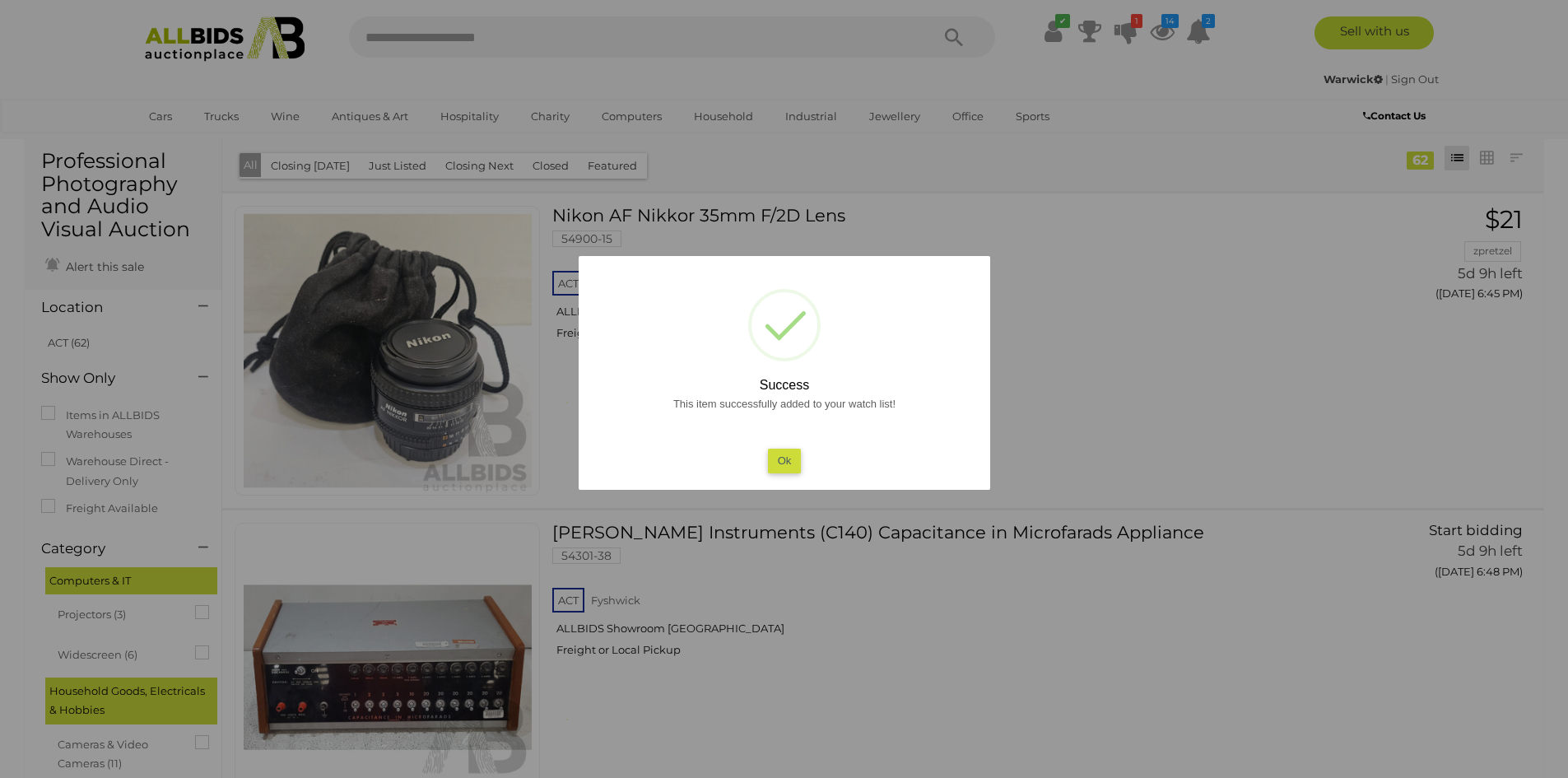
click at [779, 461] on button "Ok" at bounding box center [784, 461] width 34 height 24
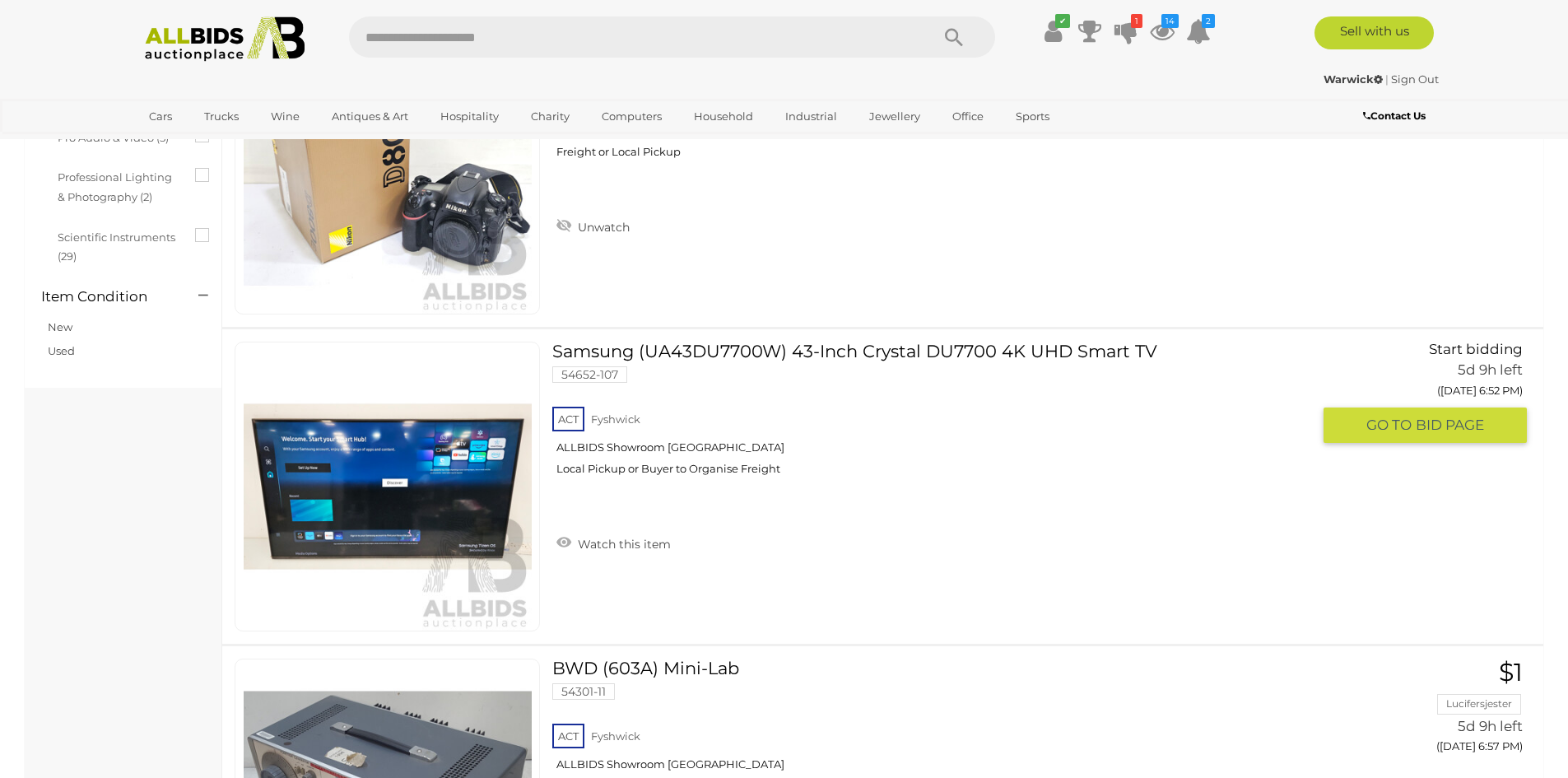
scroll to position [876, 0]
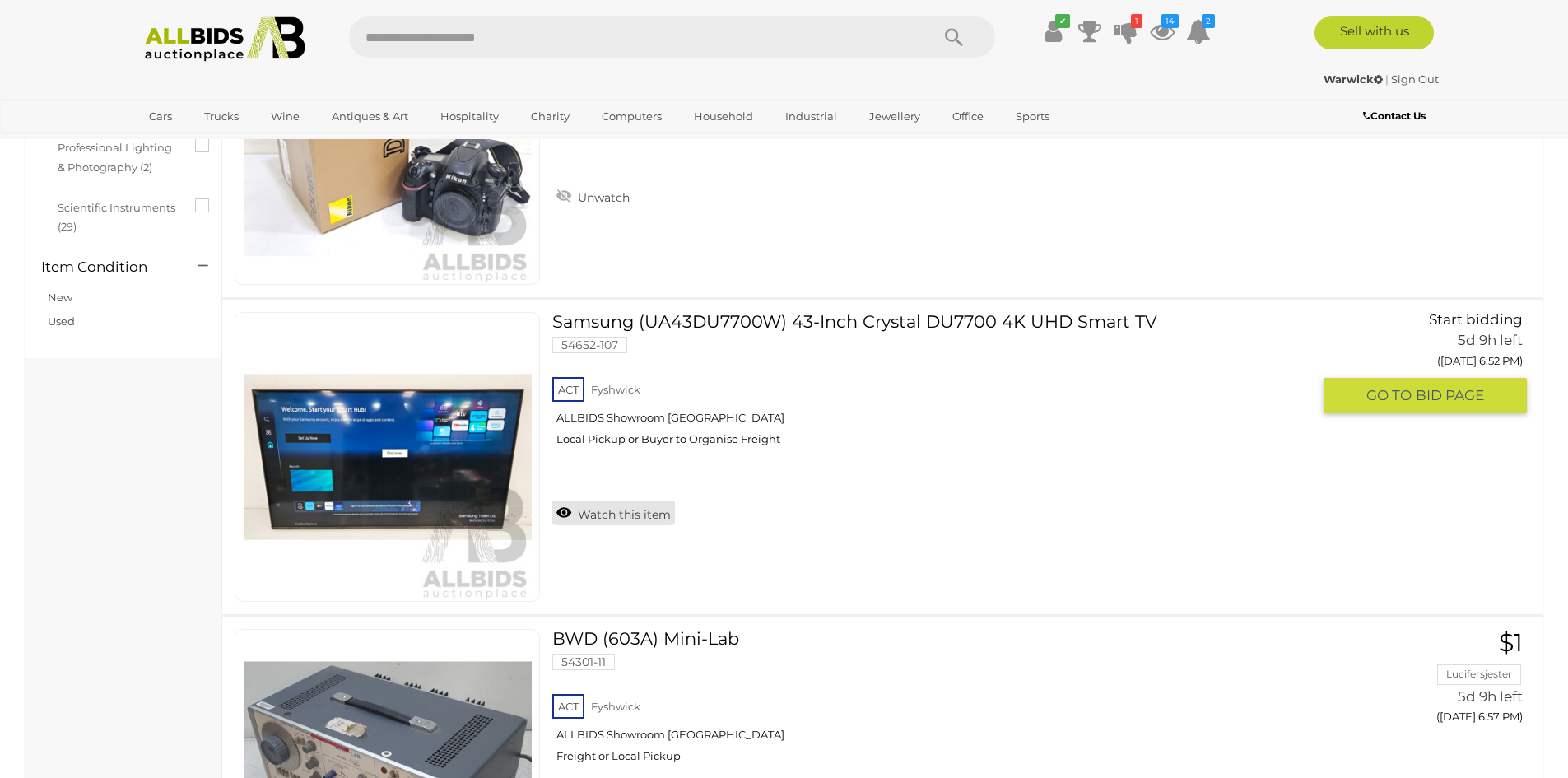
click at [593, 517] on link "Watch this item" at bounding box center [614, 513] width 123 height 25
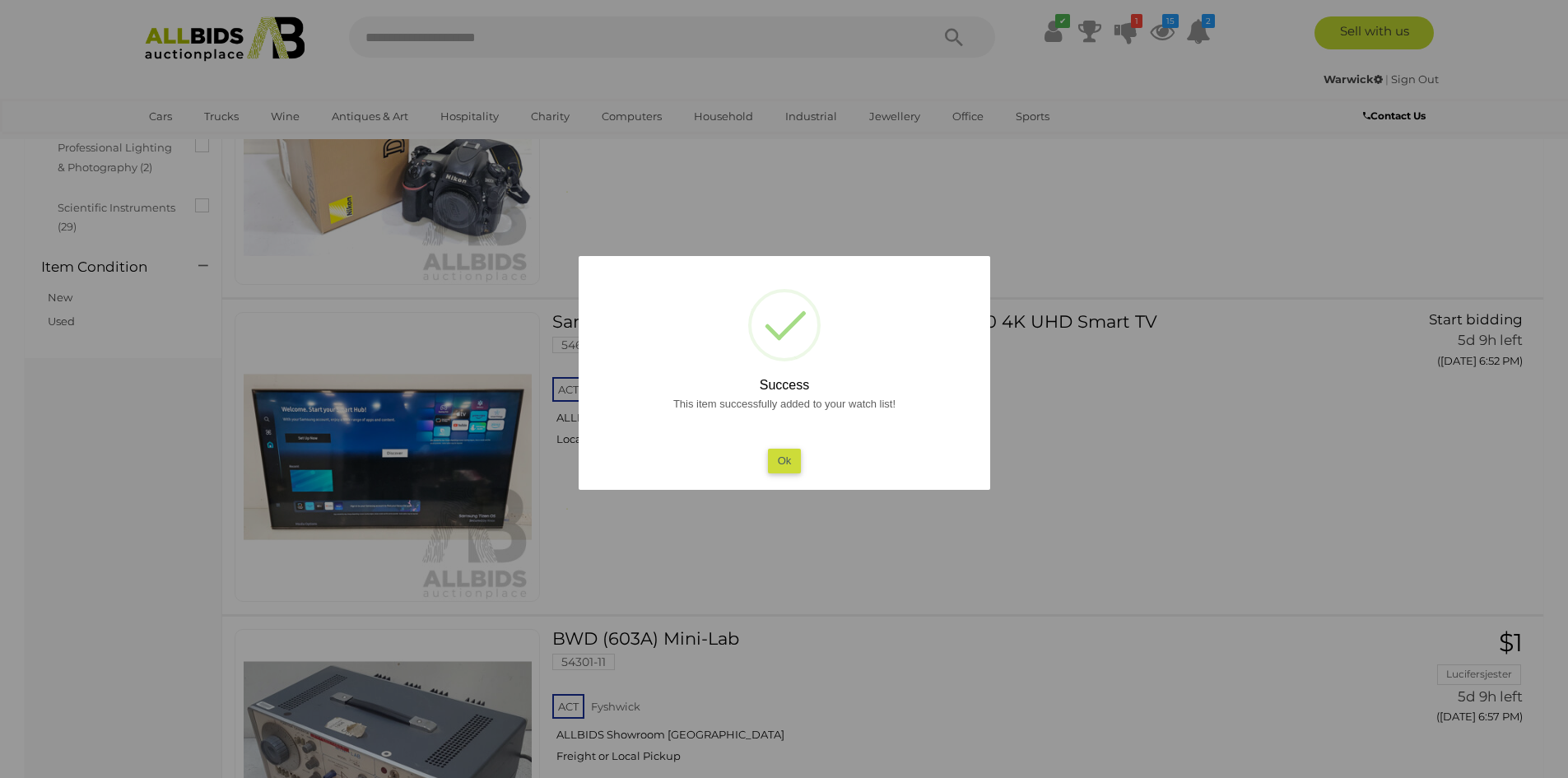
click at [778, 459] on button "Ok" at bounding box center [784, 461] width 34 height 24
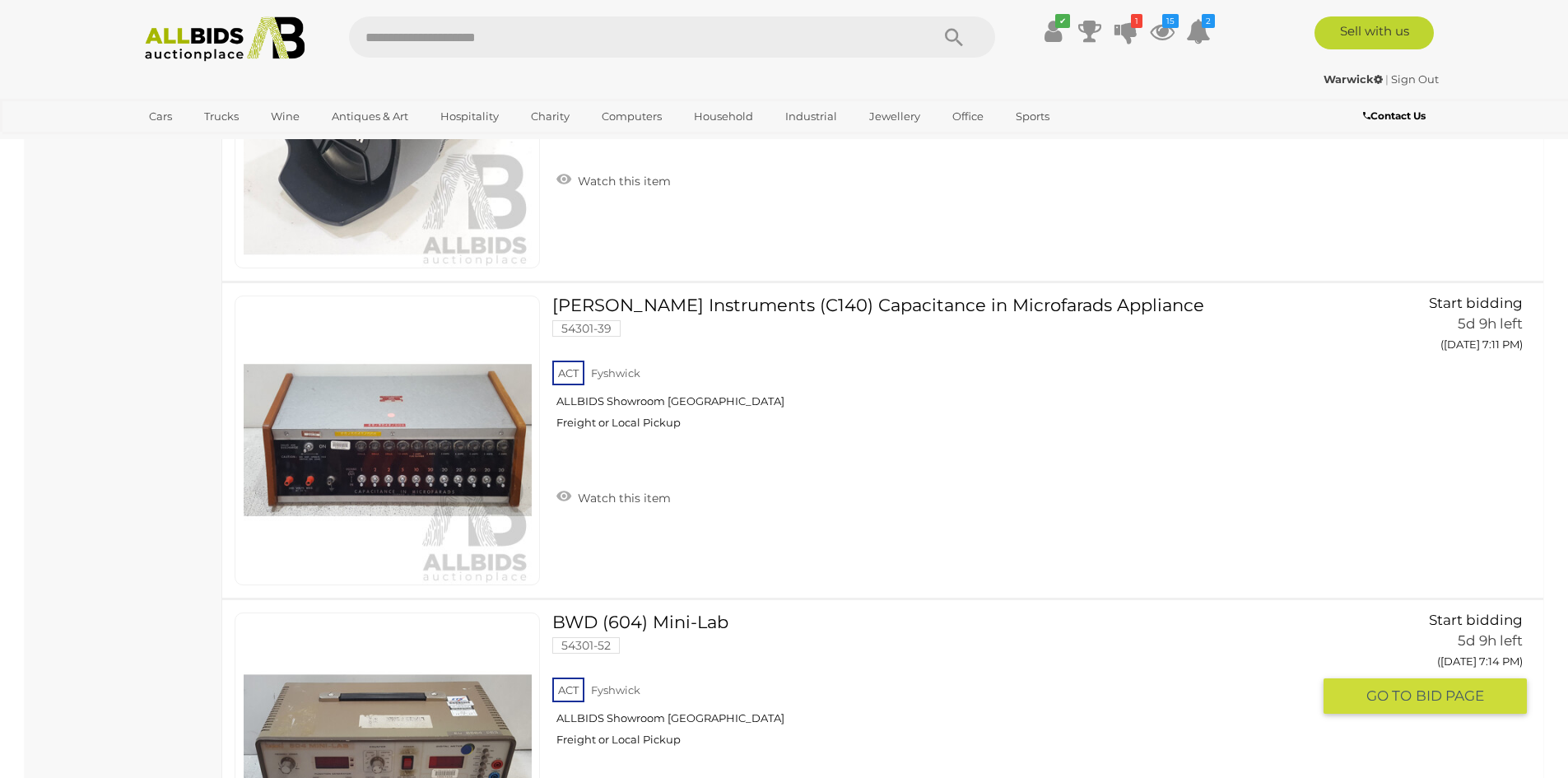
scroll to position [2465, 0]
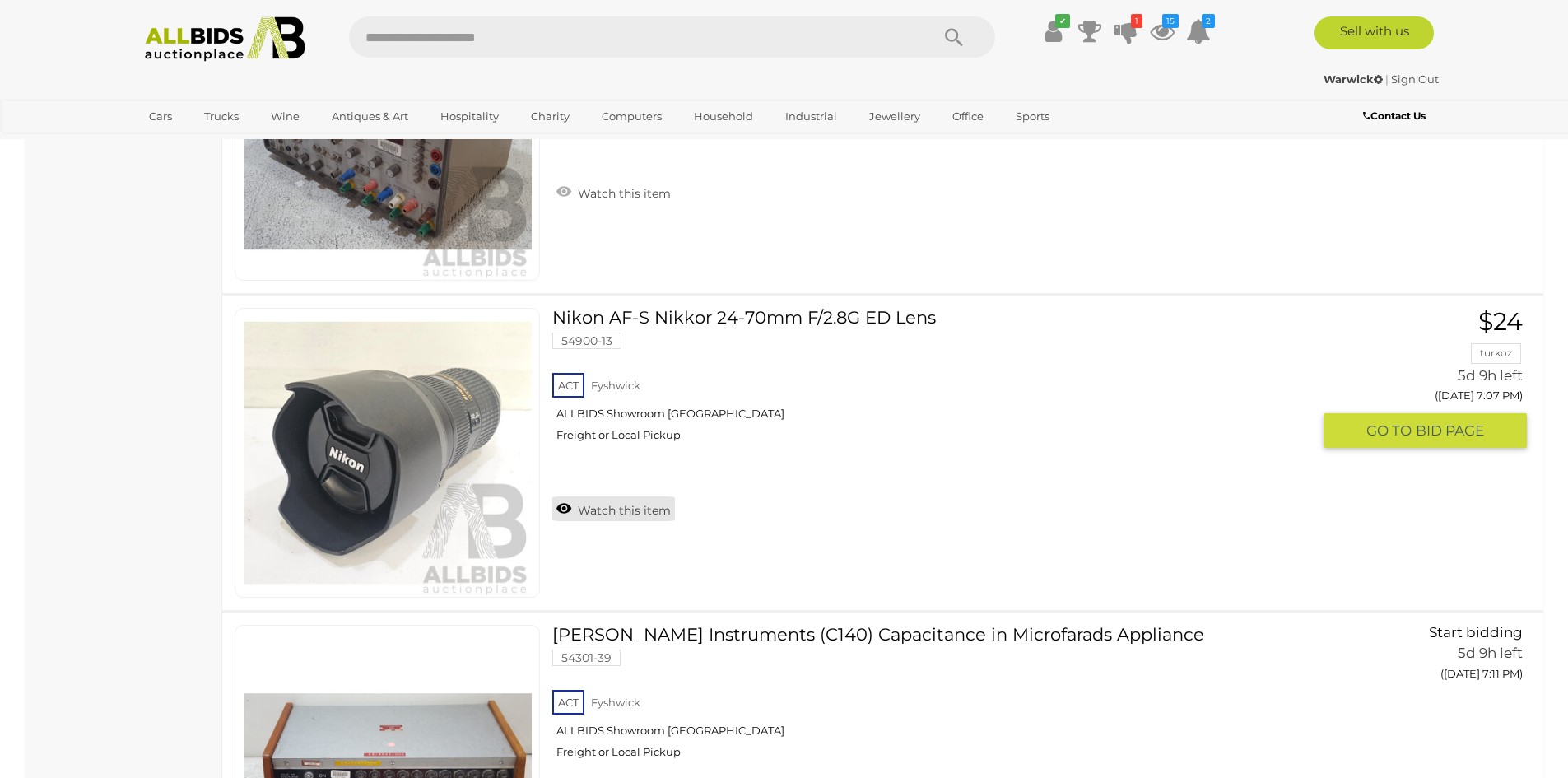
click at [613, 509] on link "Watch this item" at bounding box center [614, 509] width 123 height 25
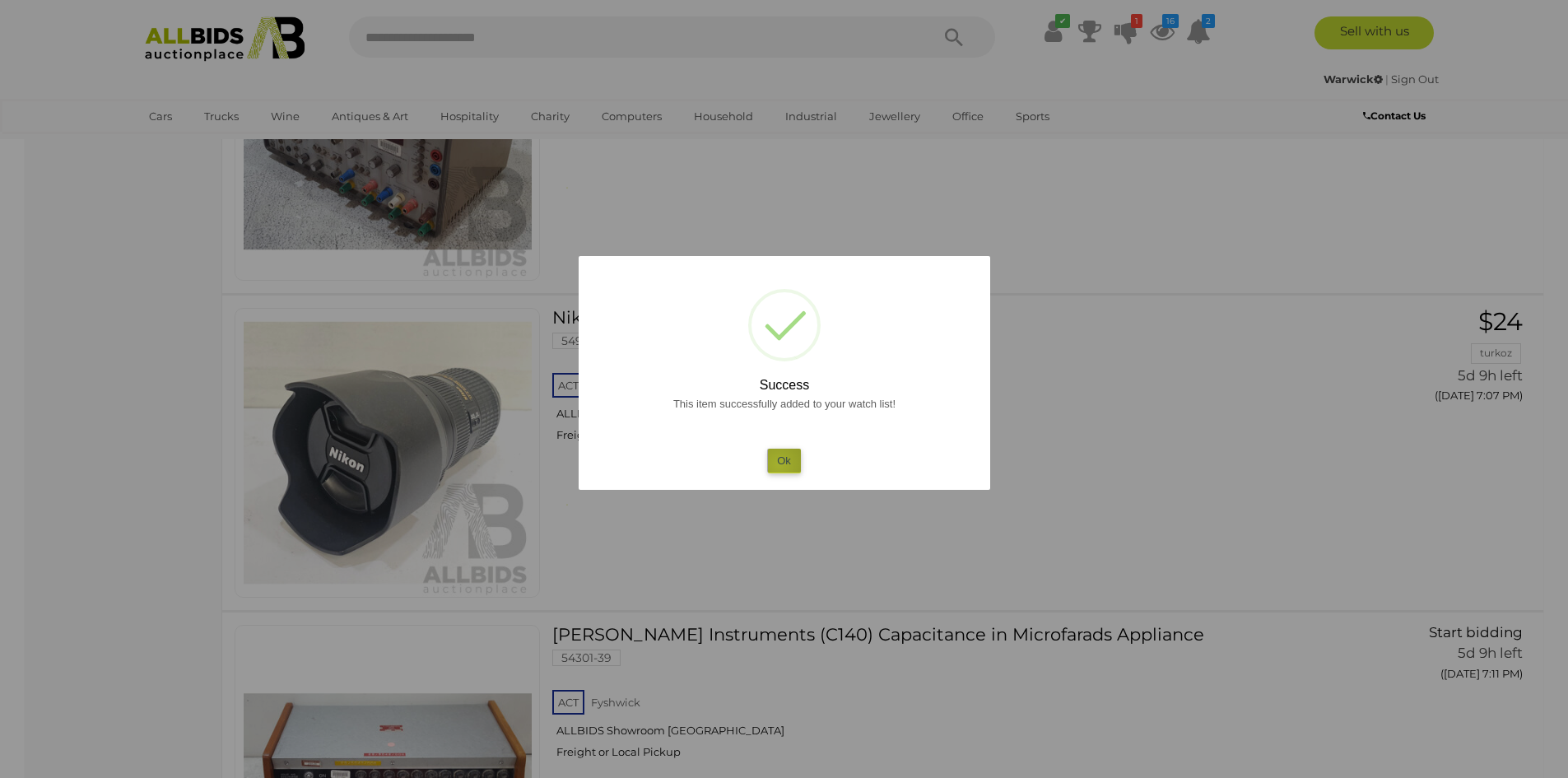
click at [779, 465] on button "Ok" at bounding box center [784, 461] width 34 height 24
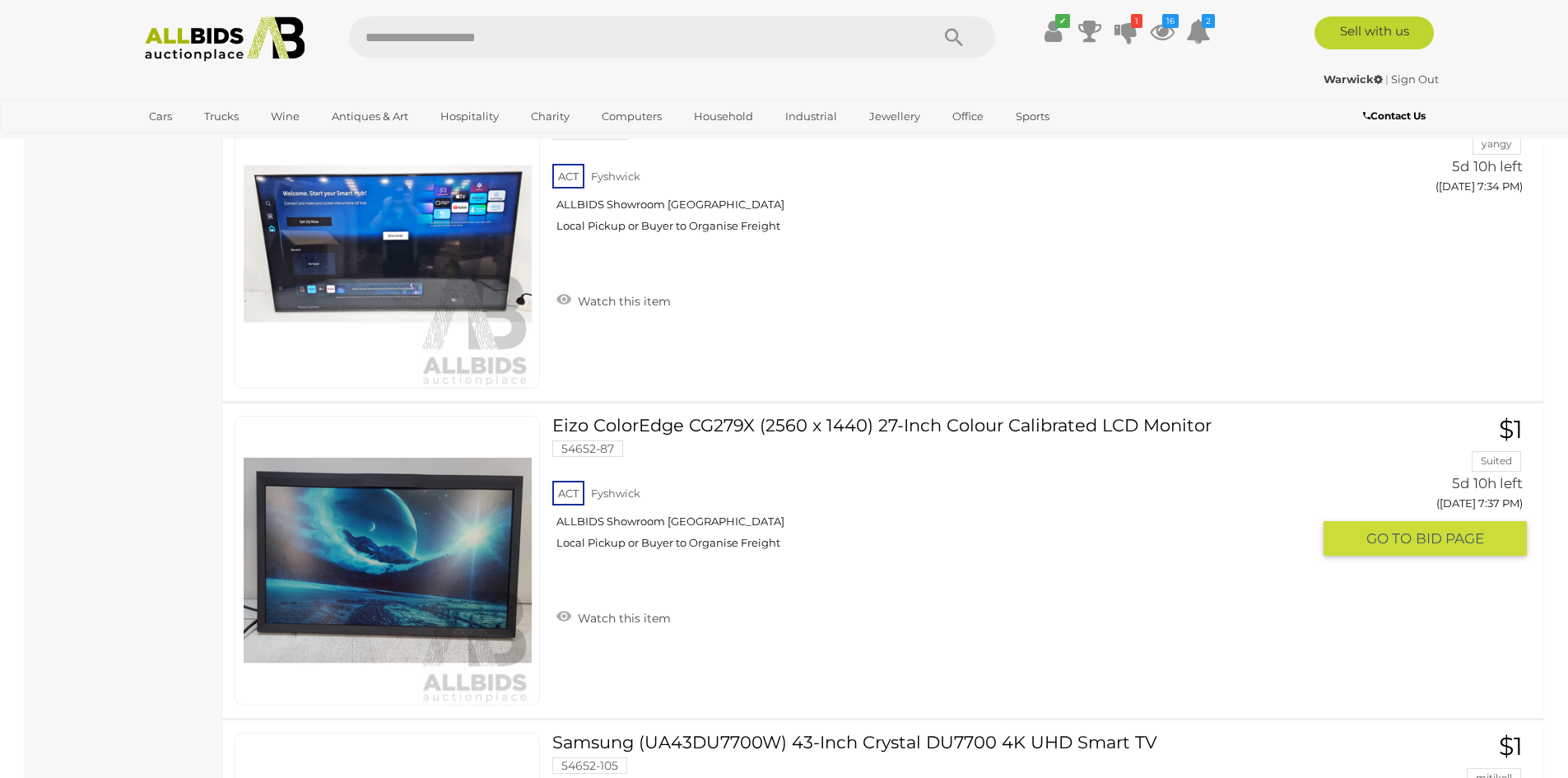
scroll to position [6342, 0]
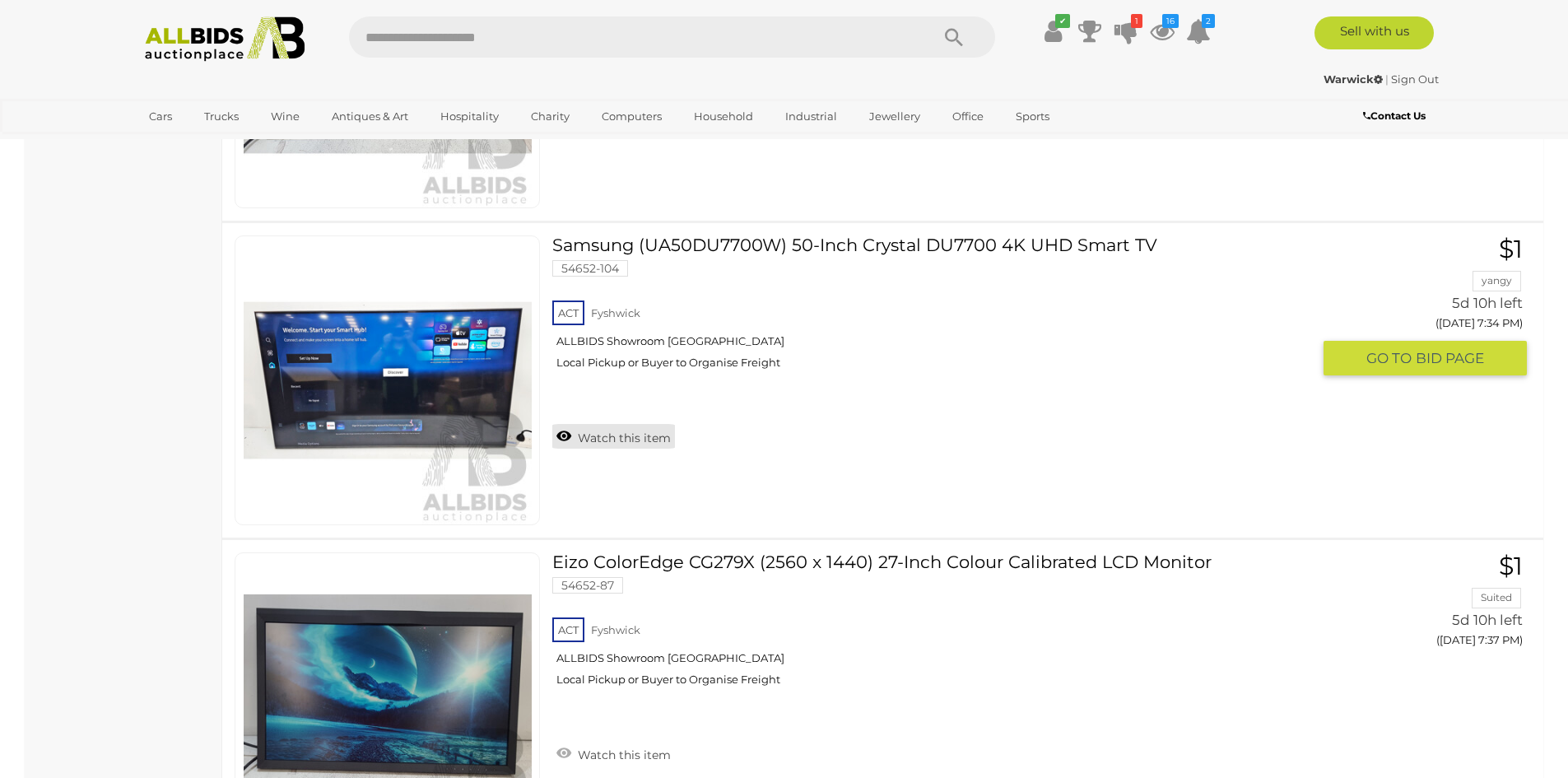
click at [609, 442] on link "Watch this item" at bounding box center [614, 437] width 123 height 25
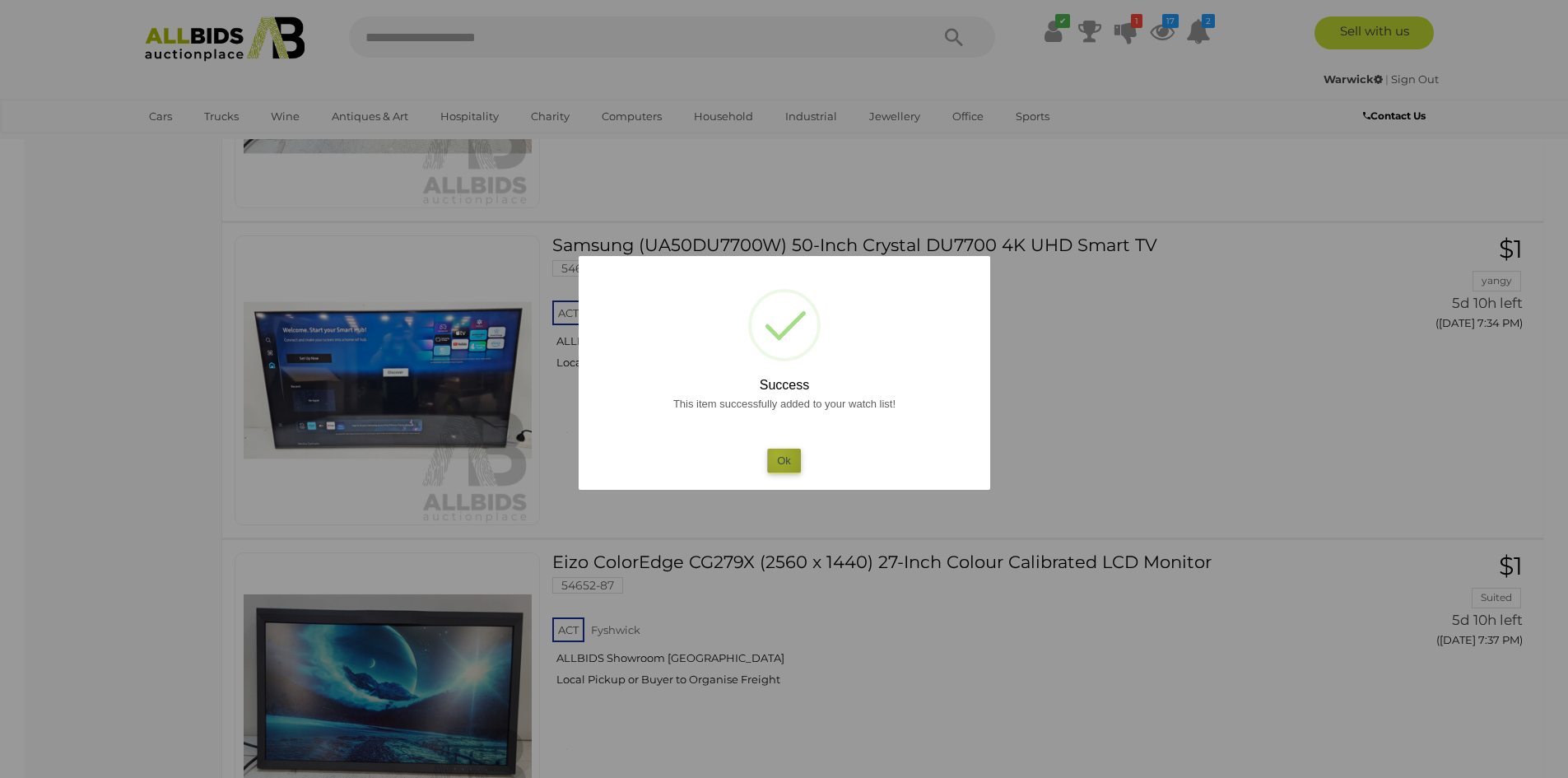
click at [778, 456] on button "Ok" at bounding box center [784, 461] width 34 height 24
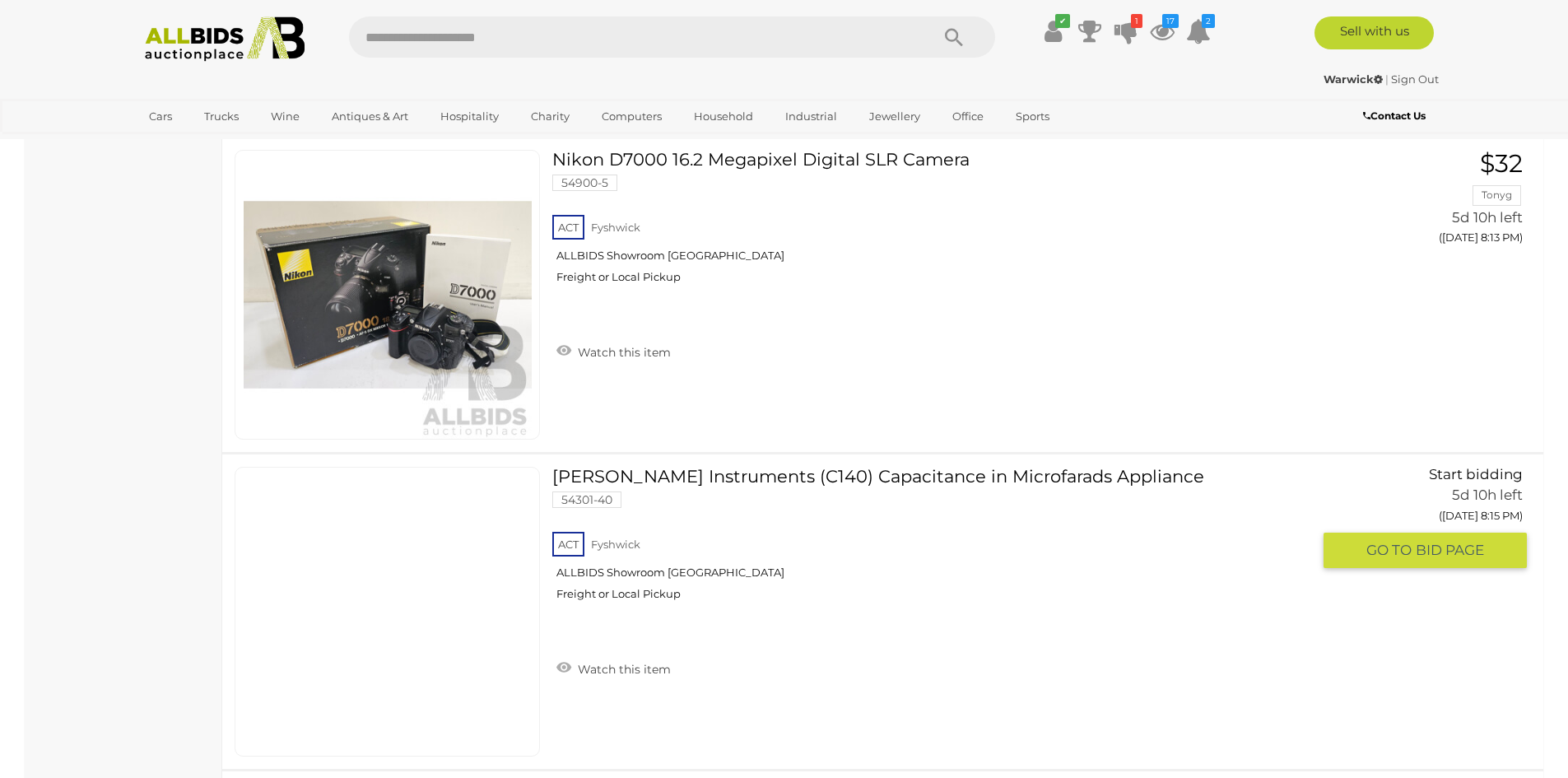
scroll to position [12052, 0]
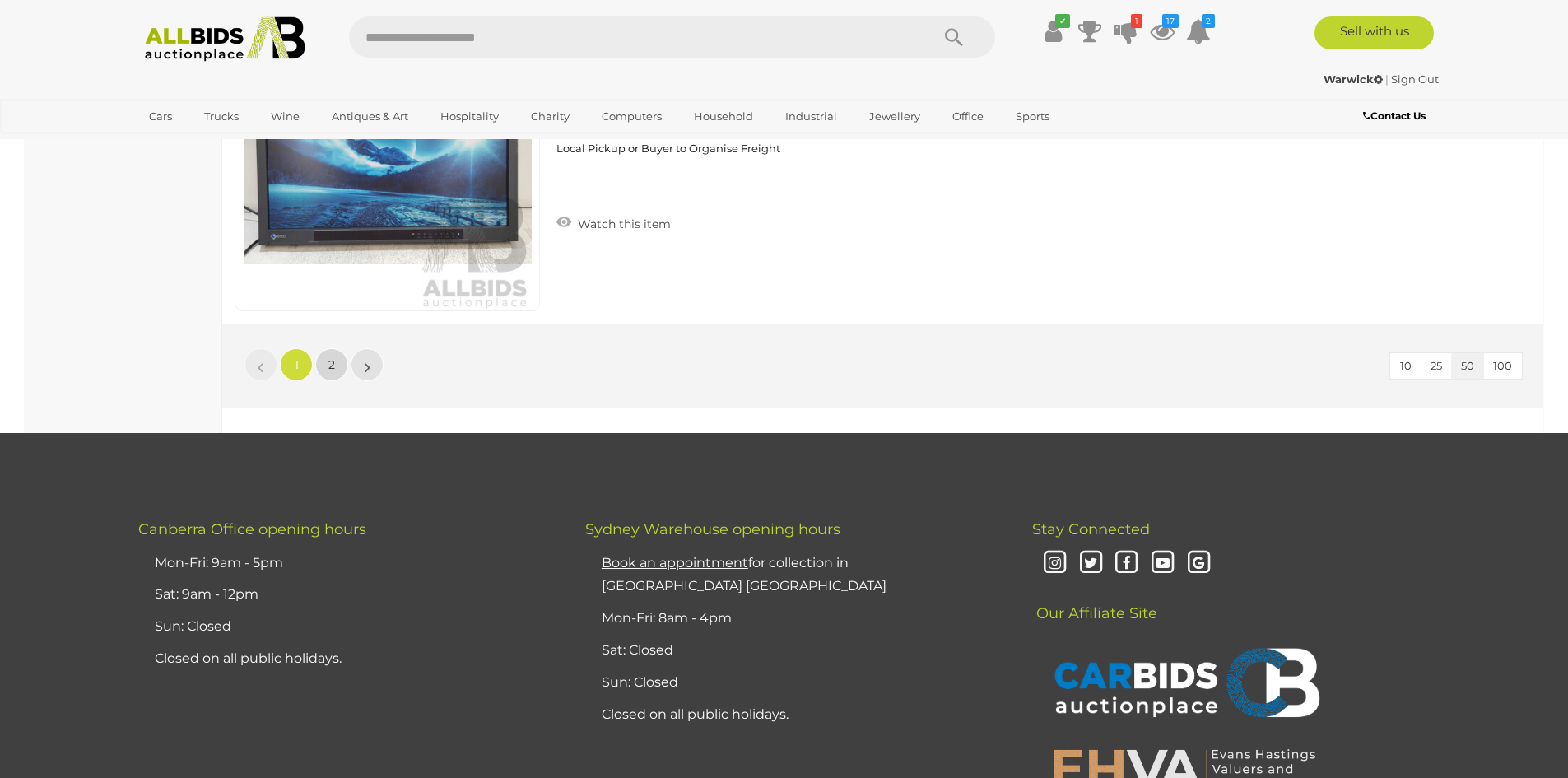
click at [336, 361] on link "2" at bounding box center [332, 365] width 33 height 33
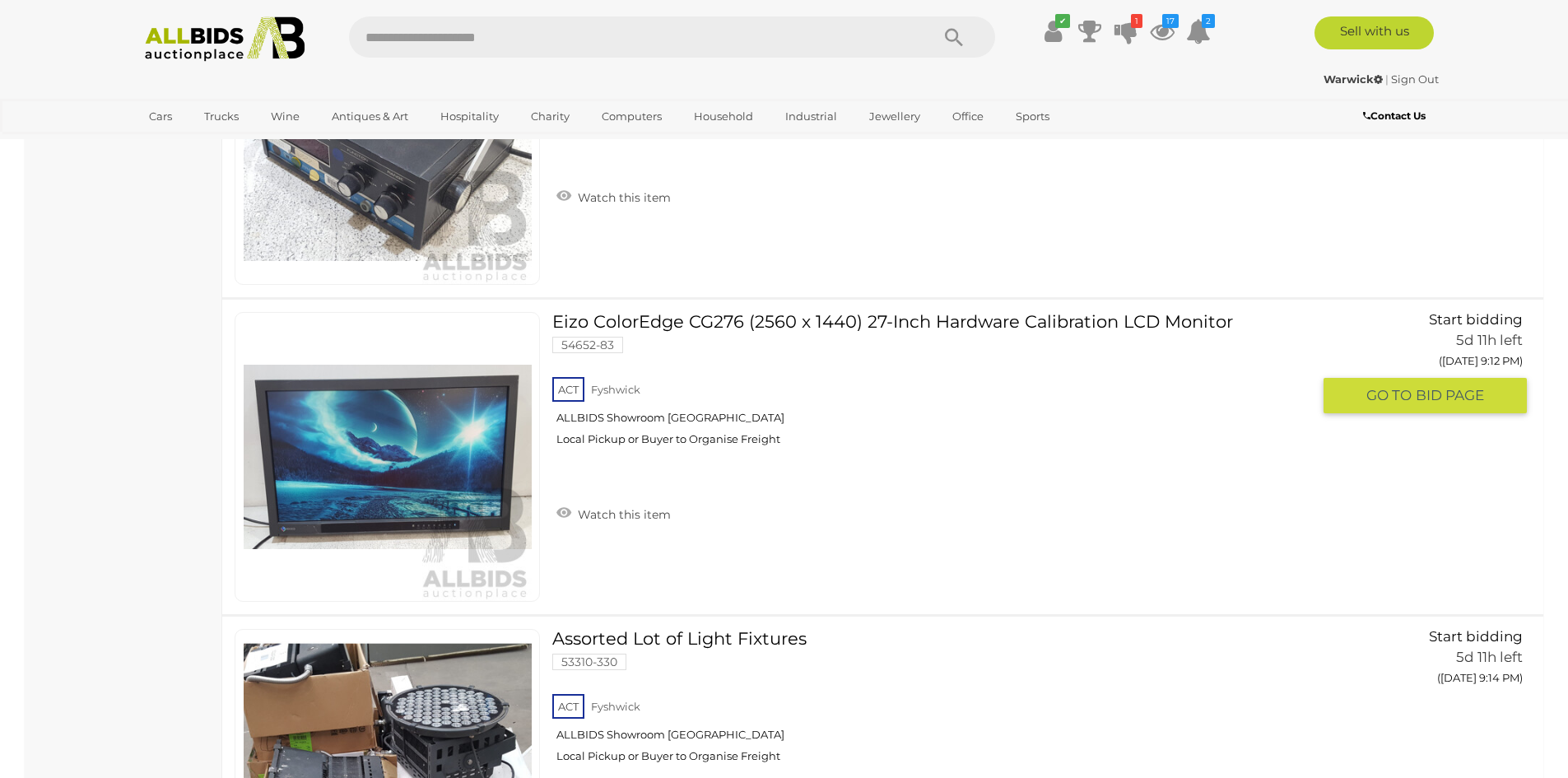
scroll to position [3458, 0]
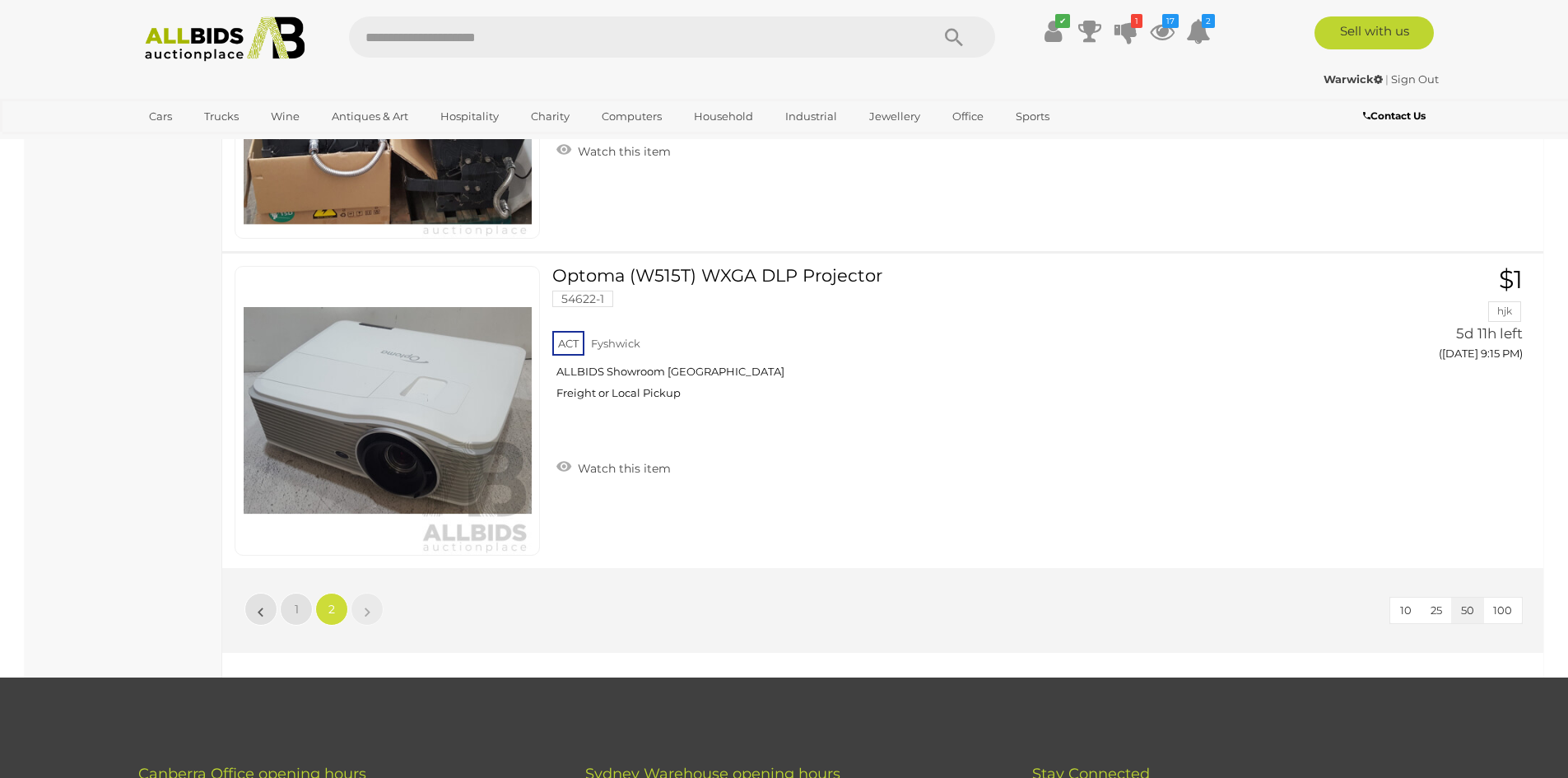
click at [253, 56] on img at bounding box center [225, 39] width 179 height 46
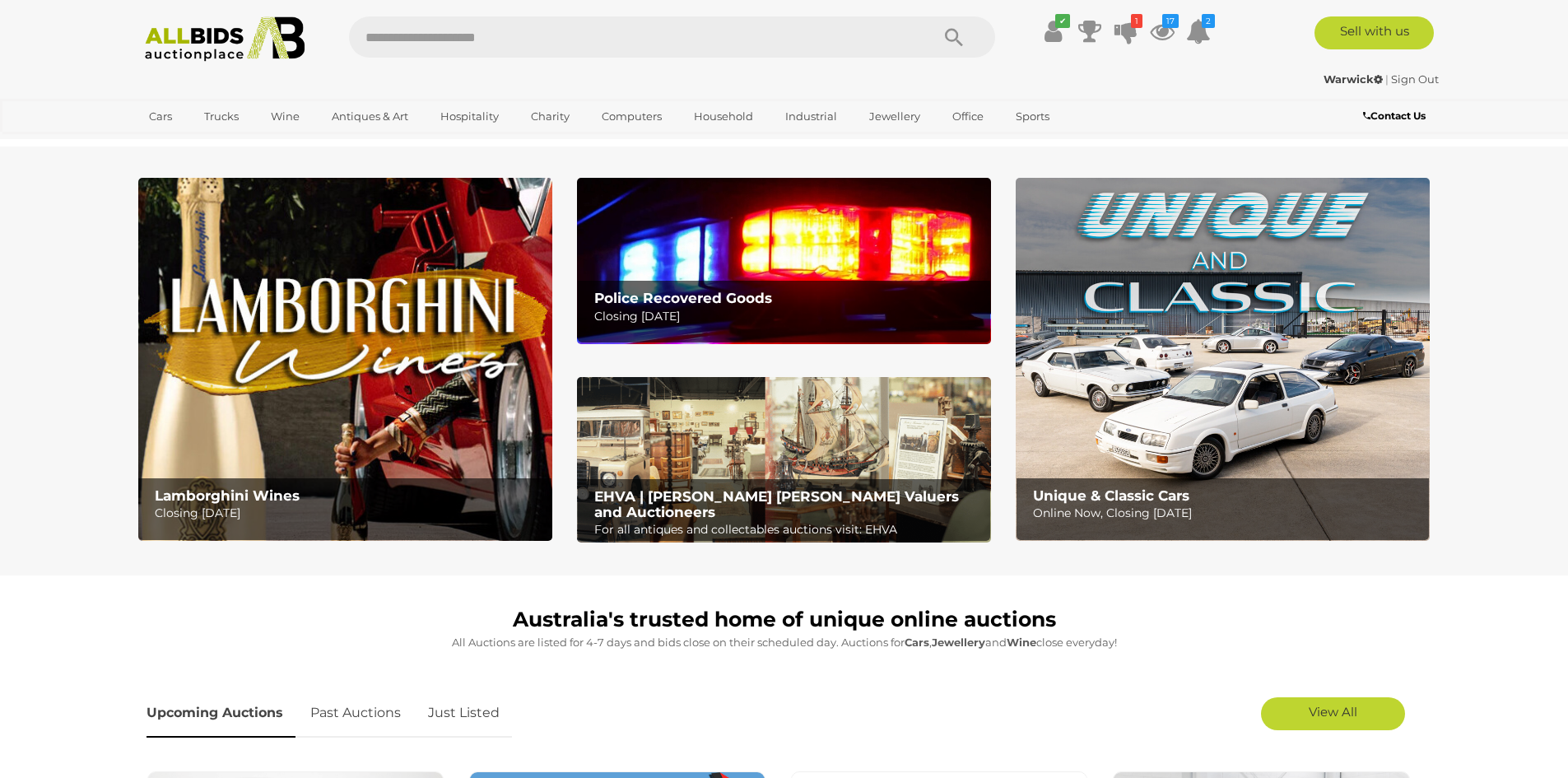
click at [1417, 75] on link "Sign Out" at bounding box center [1416, 79] width 48 height 13
click at [1513, 36] on div "Sign In |" at bounding box center [784, 33] width 1568 height 66
